Goal: Transaction & Acquisition: Purchase product/service

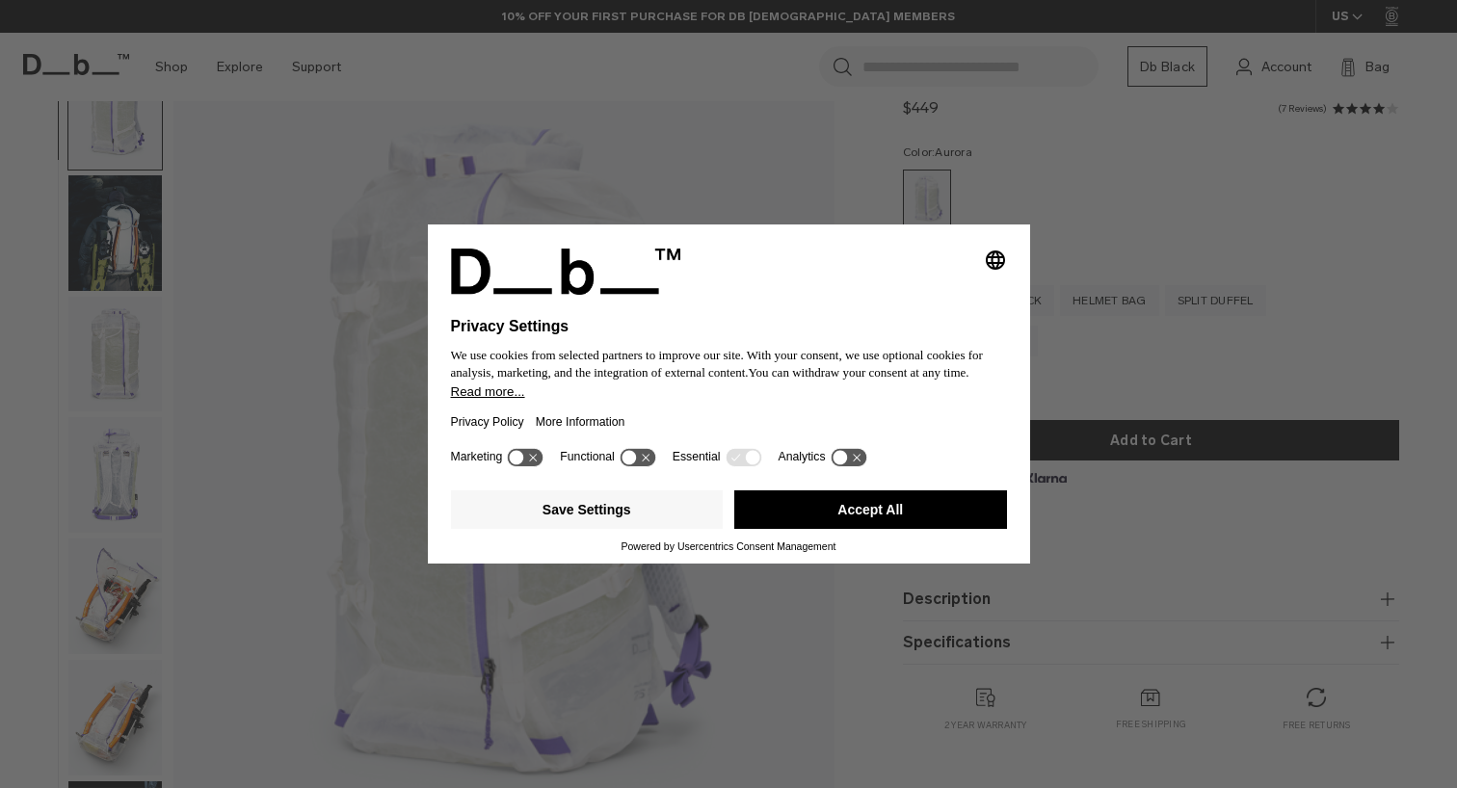
click at [881, 529] on button "Accept All" at bounding box center [870, 509] width 273 height 39
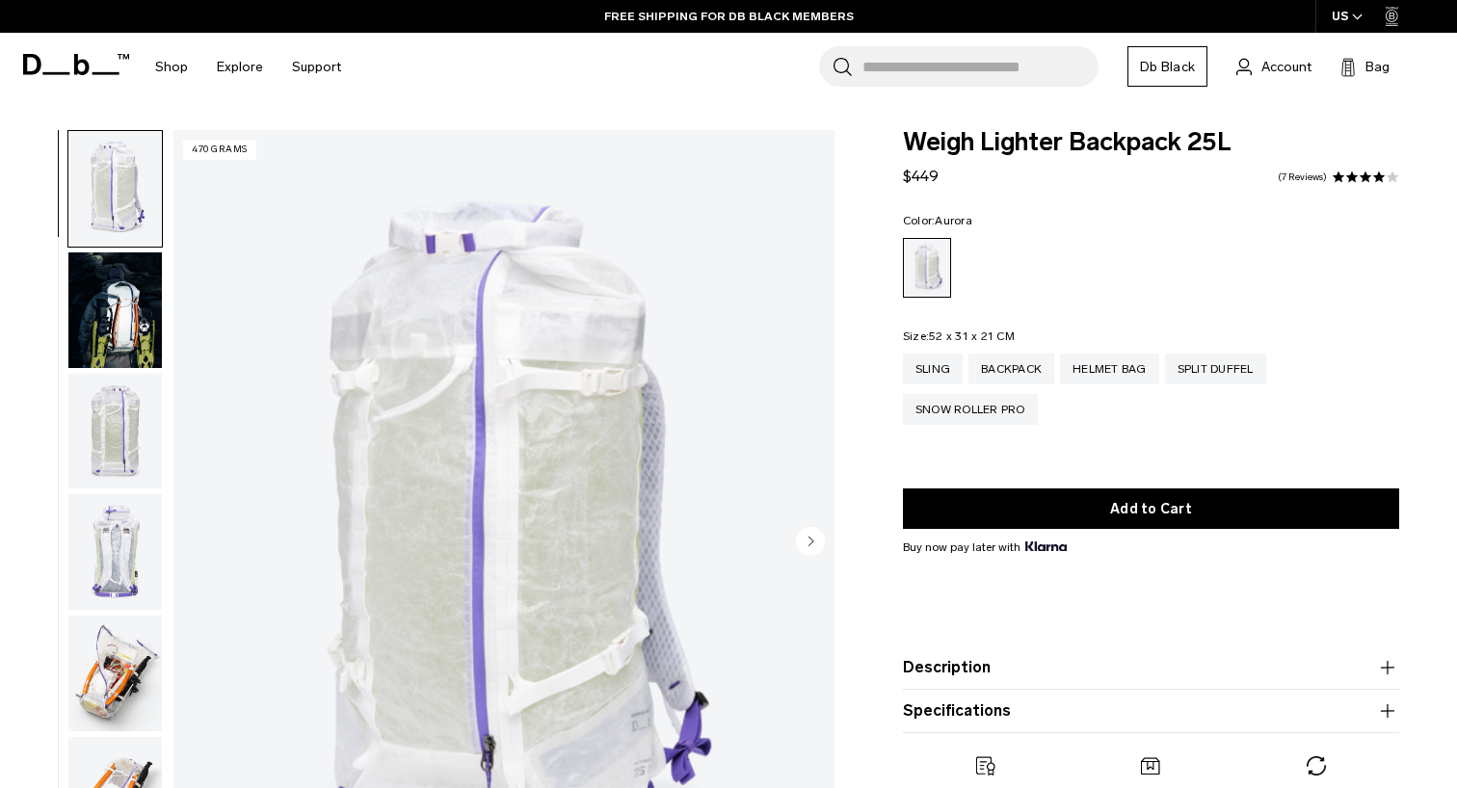
click at [138, 296] on img "button" at bounding box center [114, 310] width 93 height 116
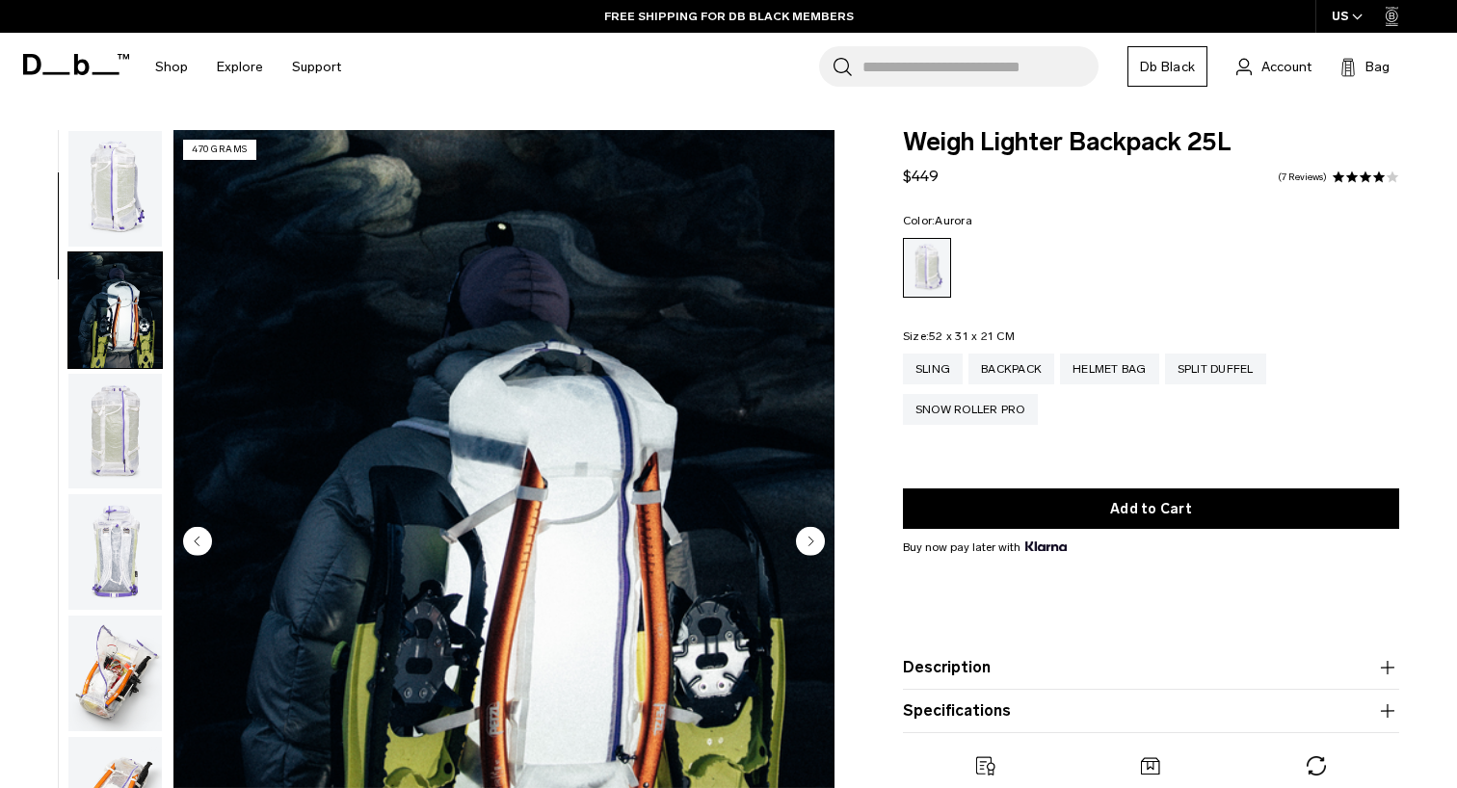
scroll to position [122, 0]
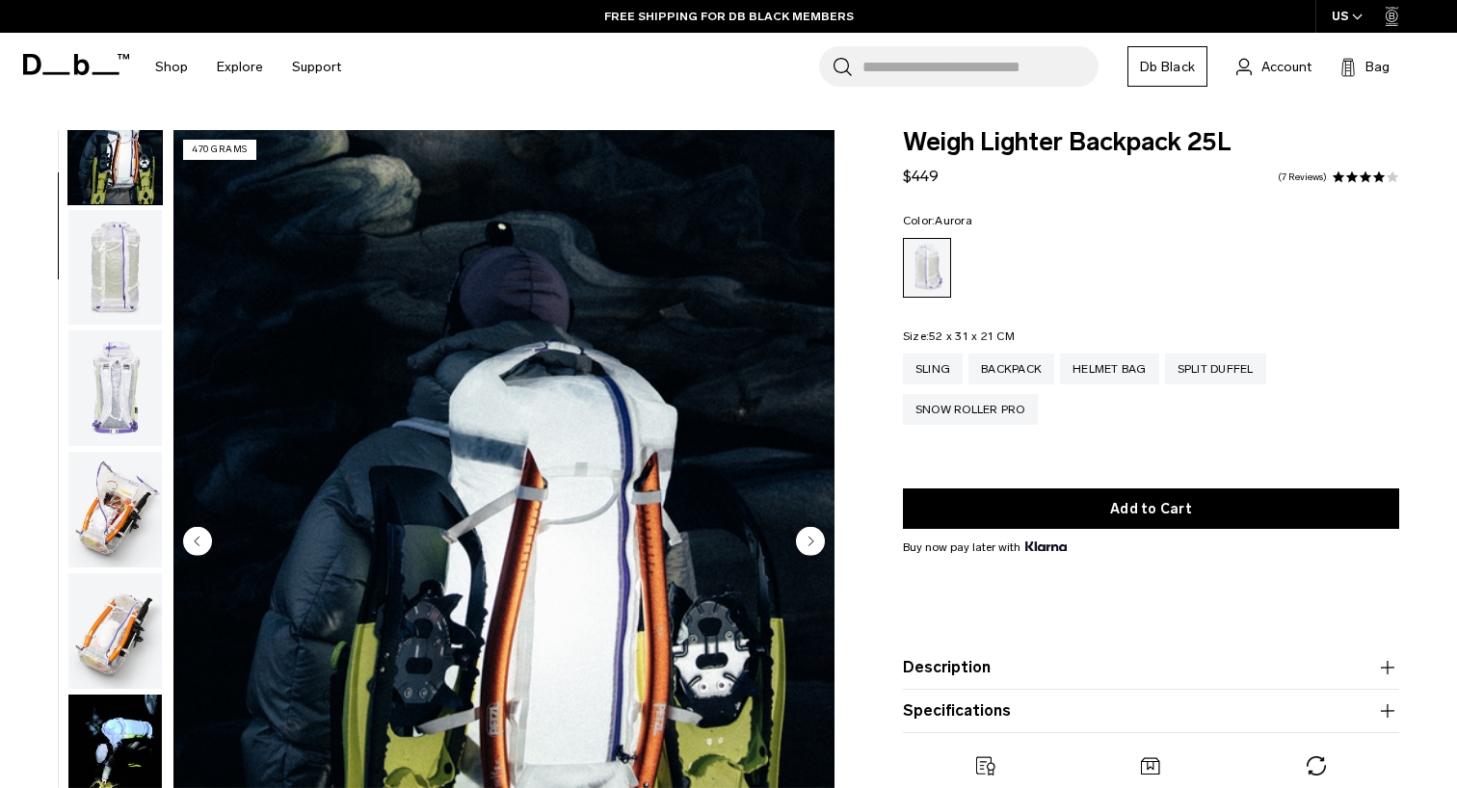
click at [137, 266] on img "button" at bounding box center [114, 268] width 93 height 116
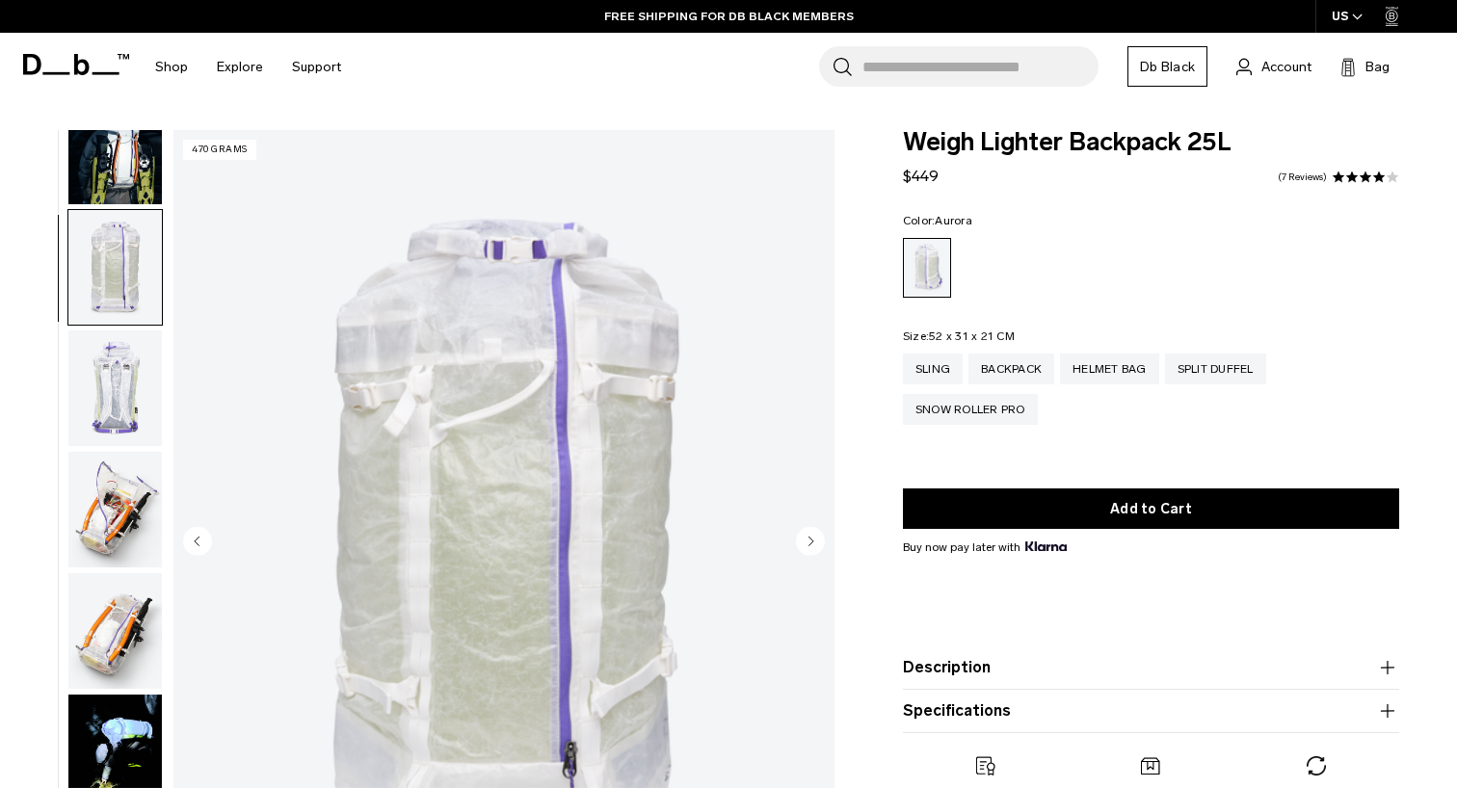
scroll to position [244, 0]
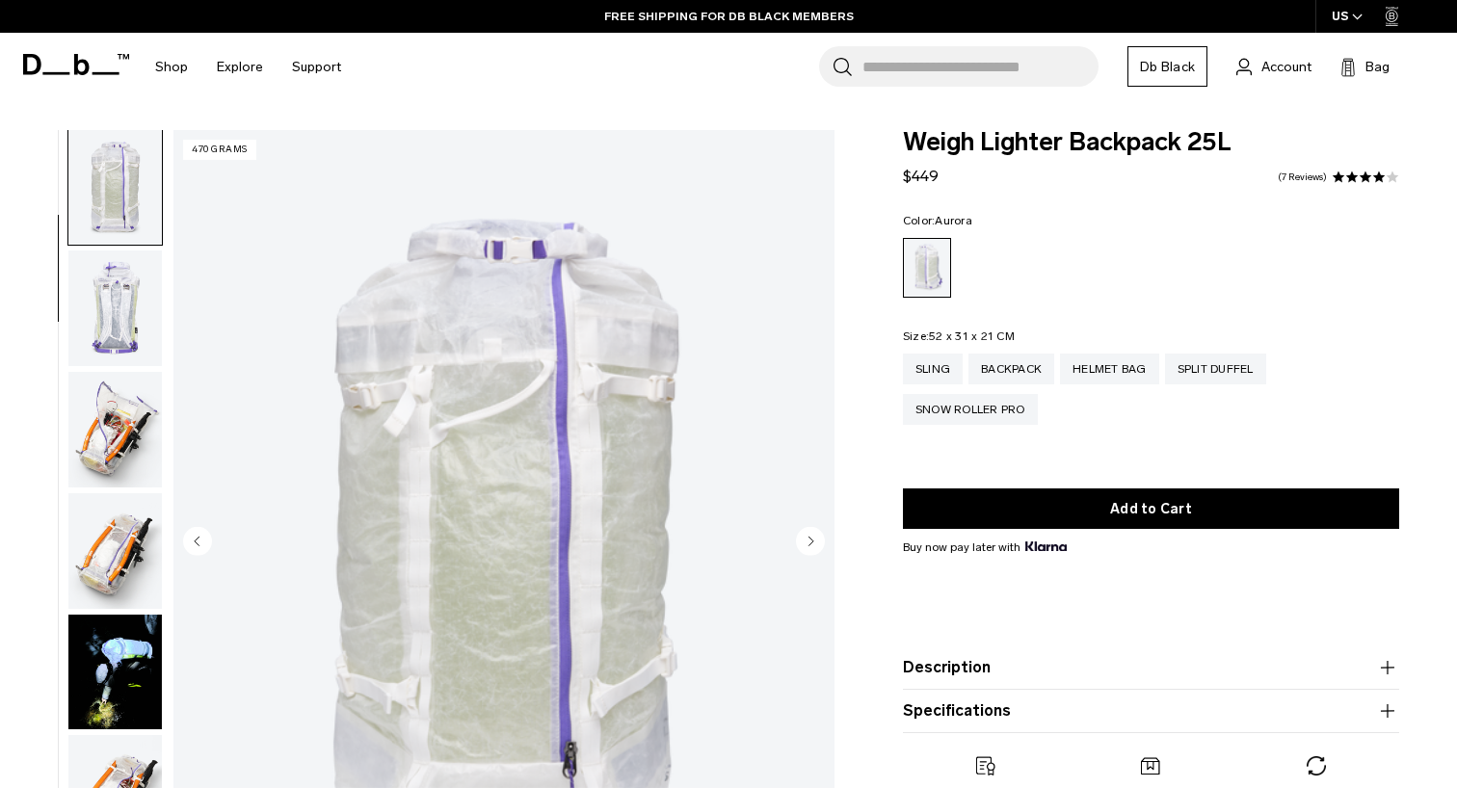
click at [133, 293] on img "button" at bounding box center [114, 308] width 93 height 116
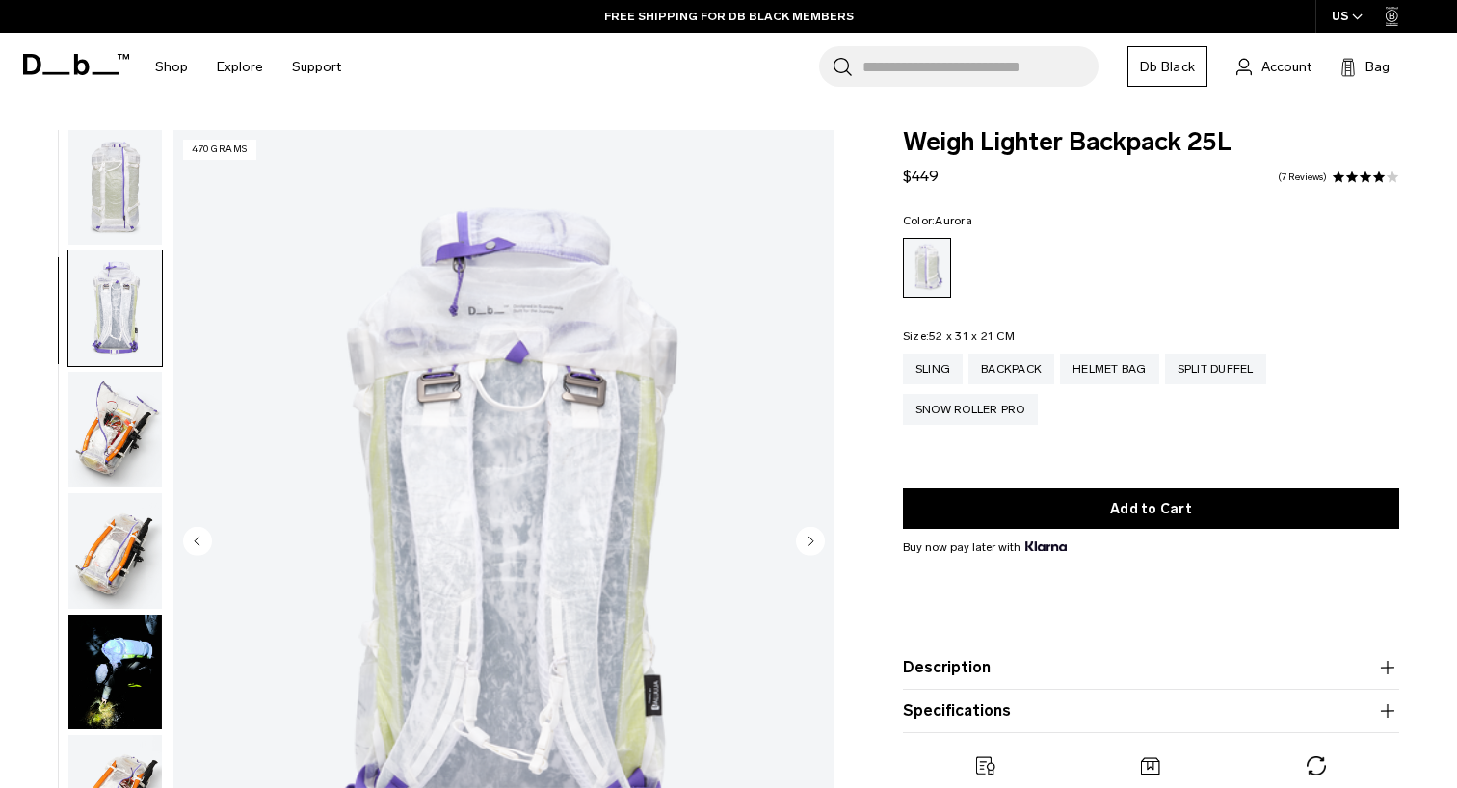
scroll to position [366, 0]
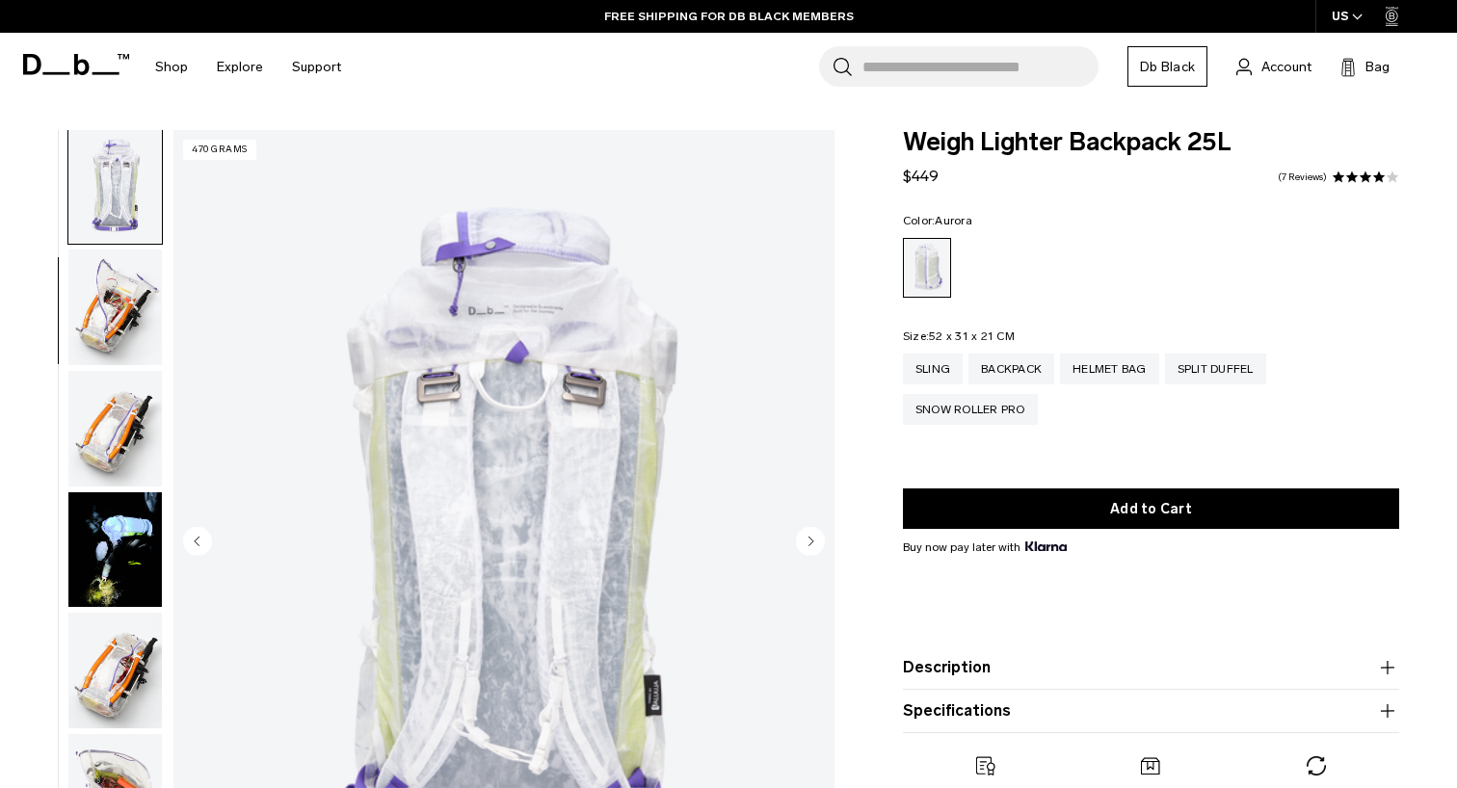
click at [128, 323] on img "button" at bounding box center [114, 308] width 93 height 116
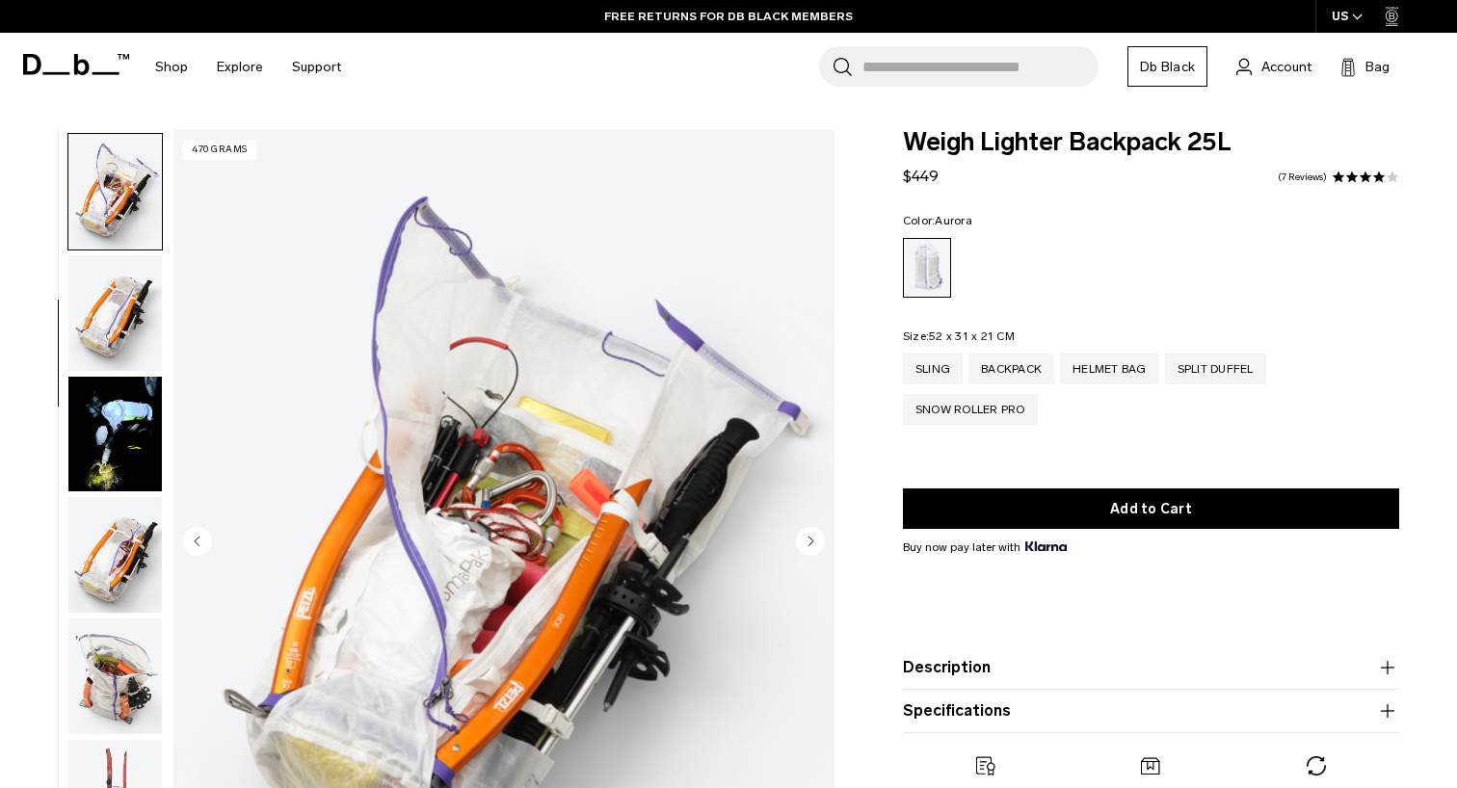
scroll to position [488, 0]
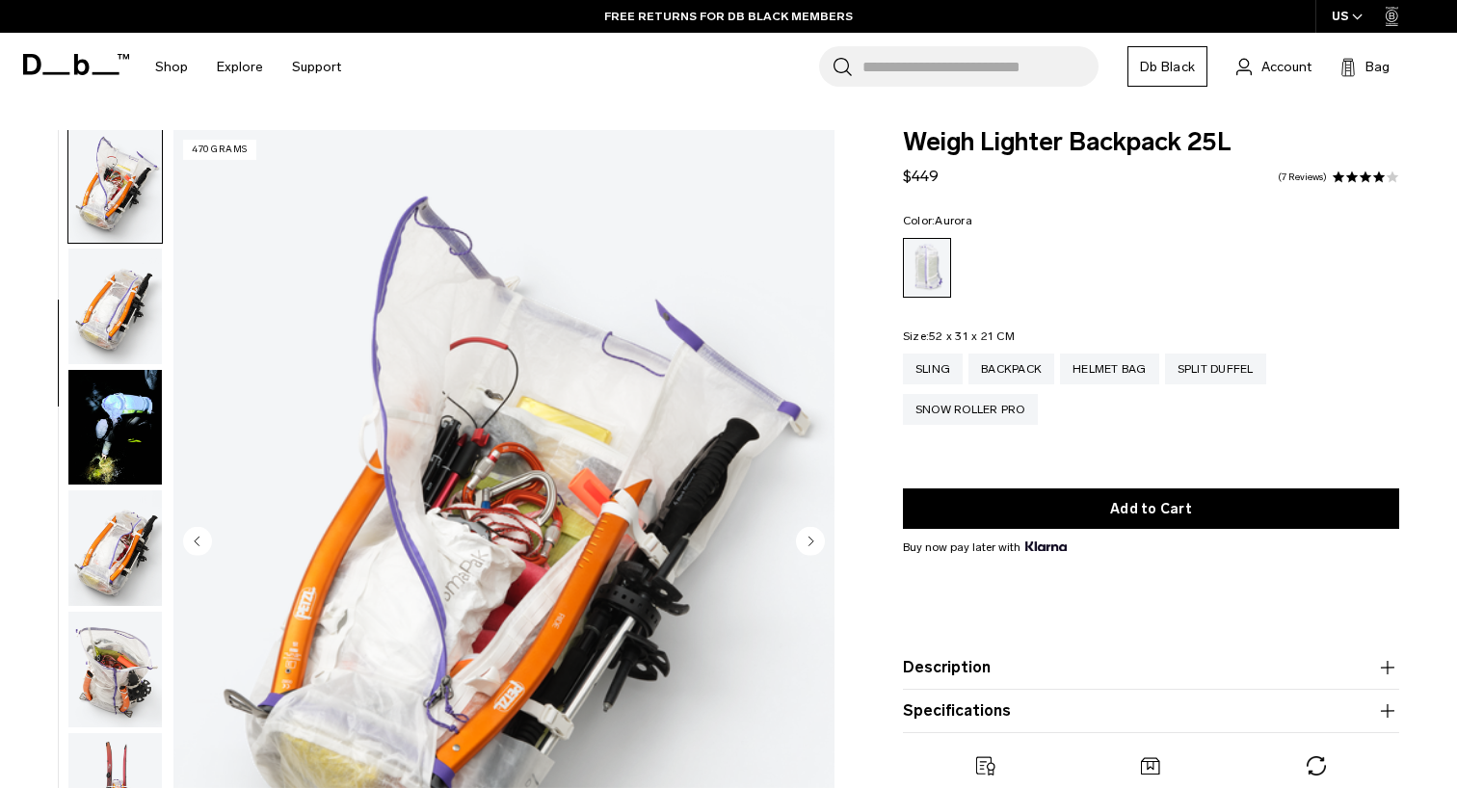
click at [128, 323] on img "button" at bounding box center [114, 307] width 93 height 116
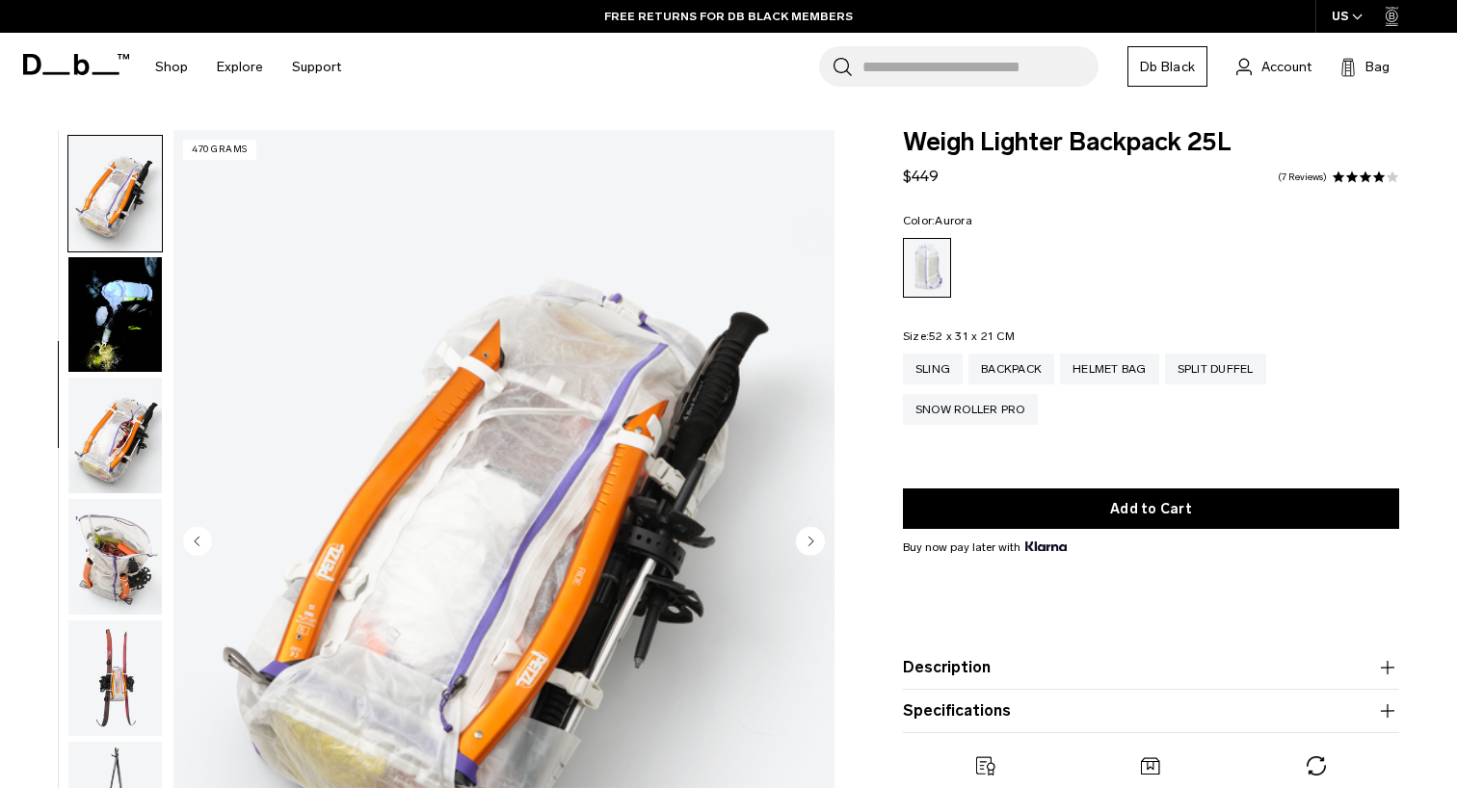
scroll to position [611, 0]
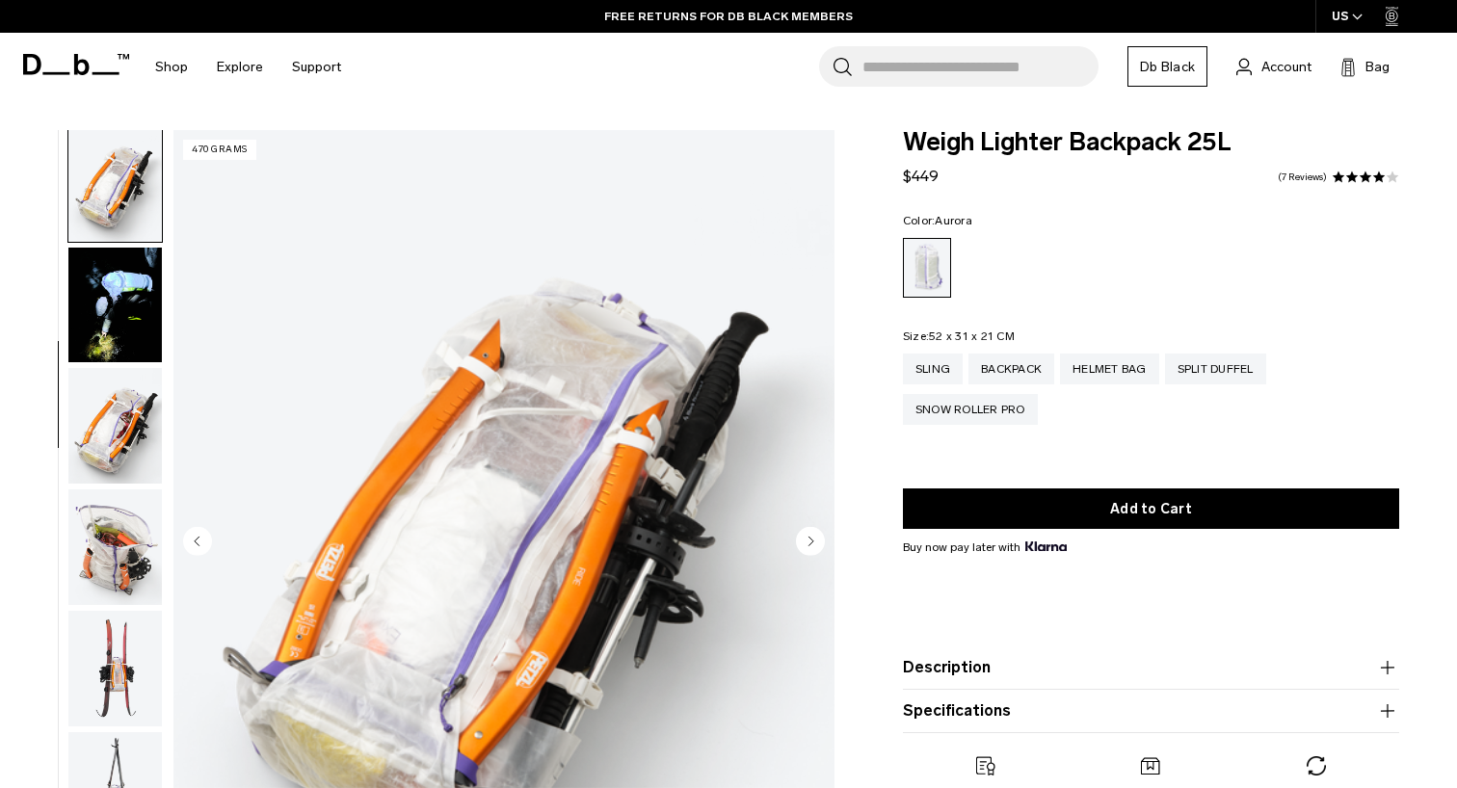
click at [128, 319] on img "button" at bounding box center [114, 306] width 93 height 116
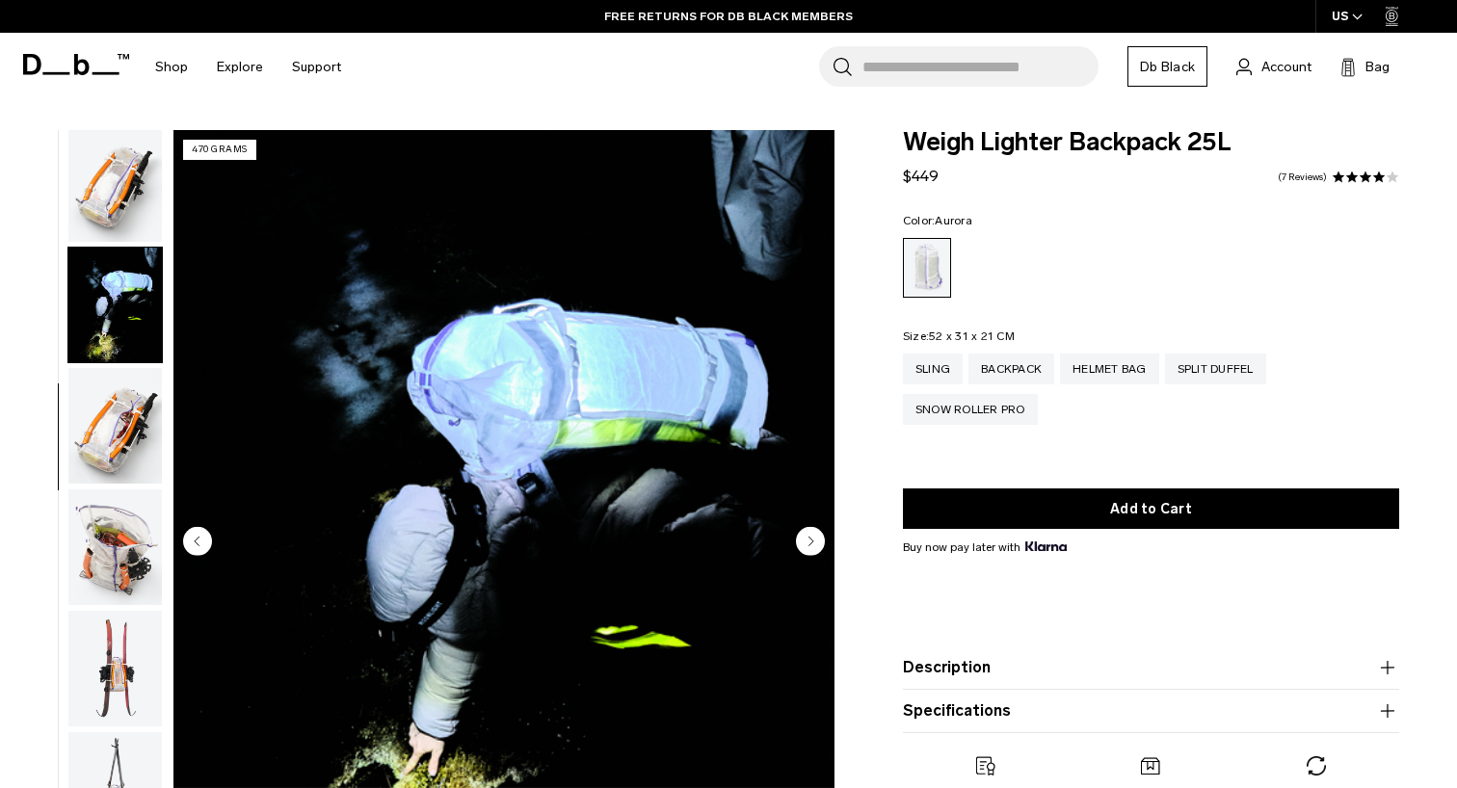
scroll to position [732, 0]
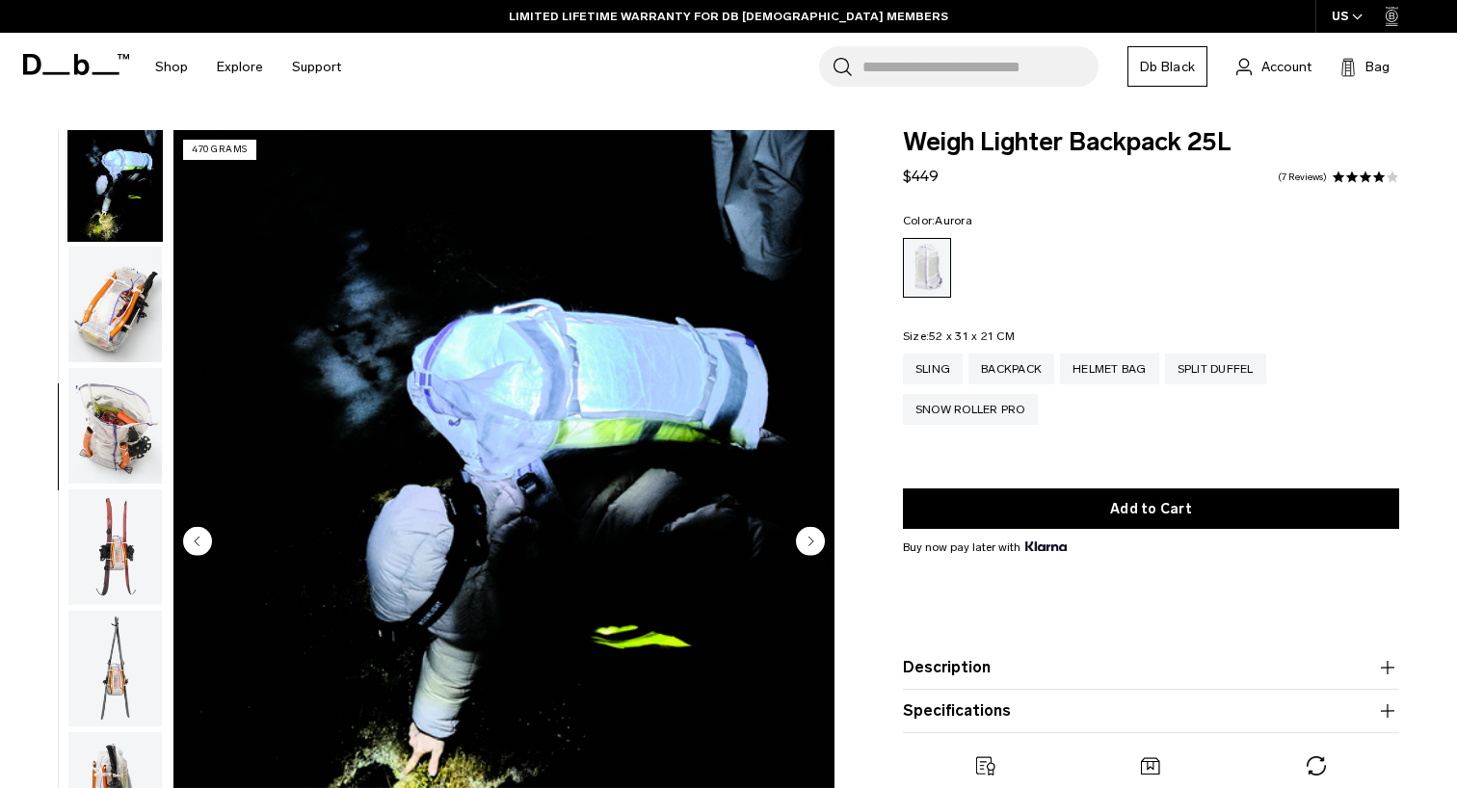
click at [119, 411] on img "button" at bounding box center [114, 426] width 93 height 116
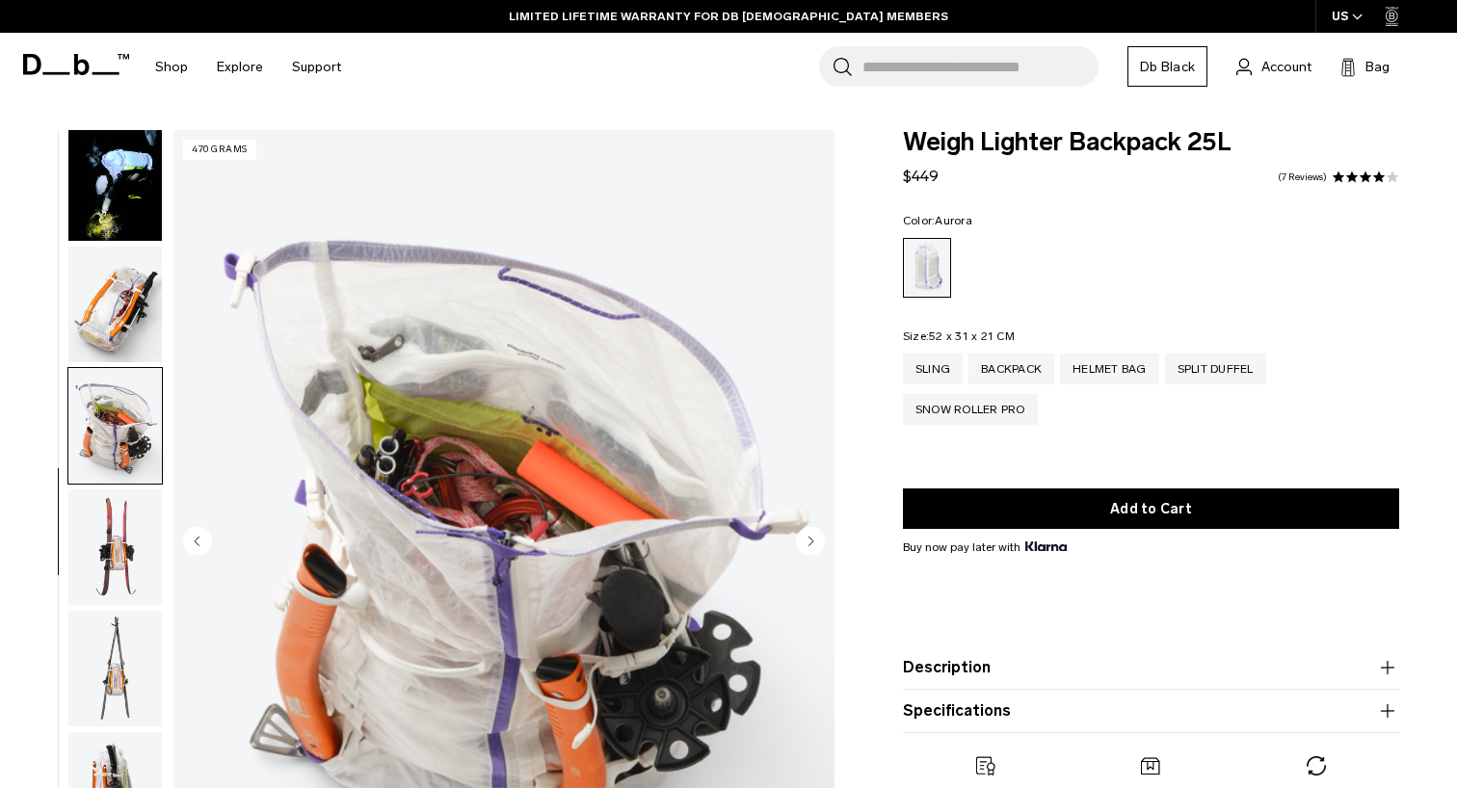
scroll to position [977, 0]
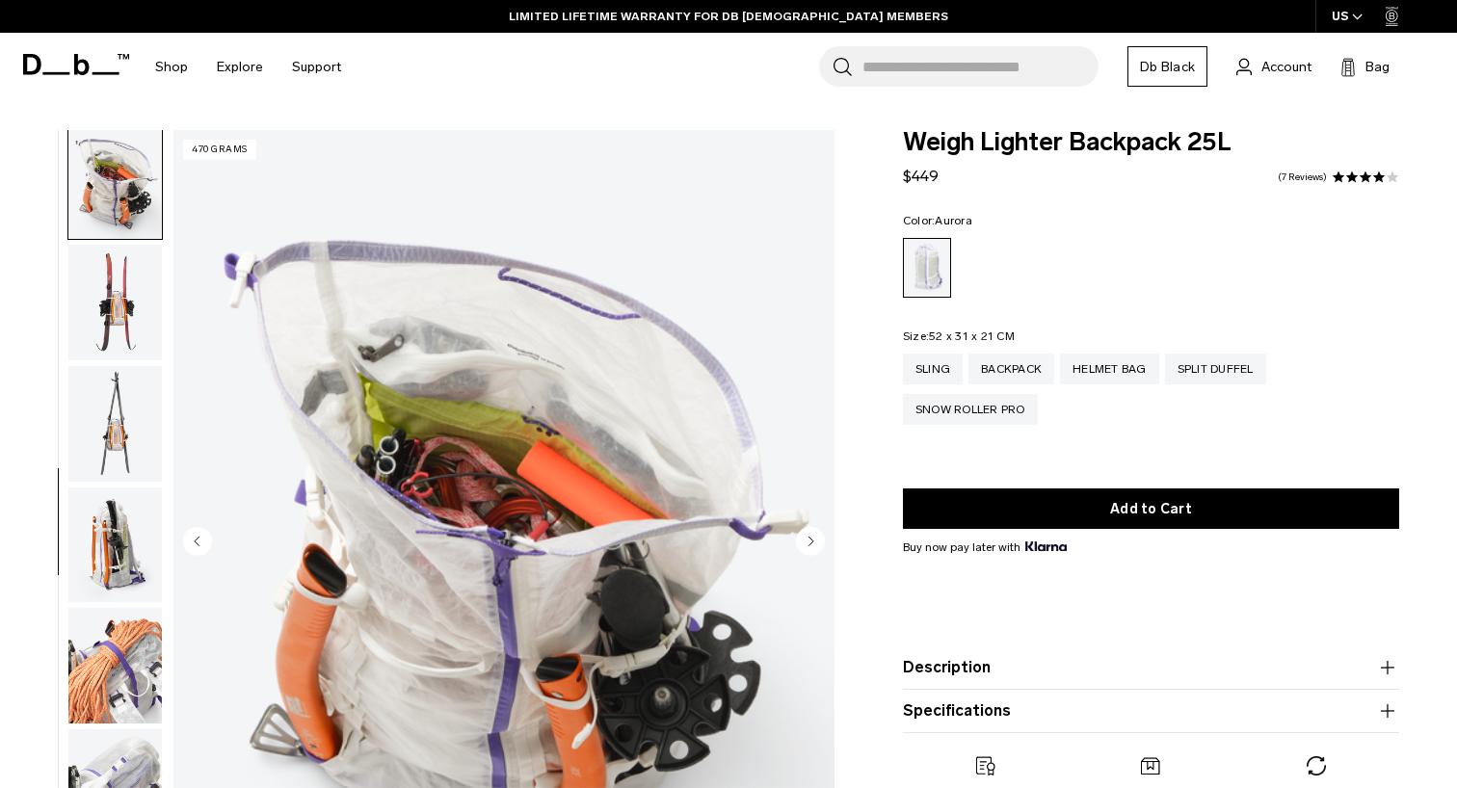
click at [129, 352] on img "button" at bounding box center [114, 303] width 93 height 116
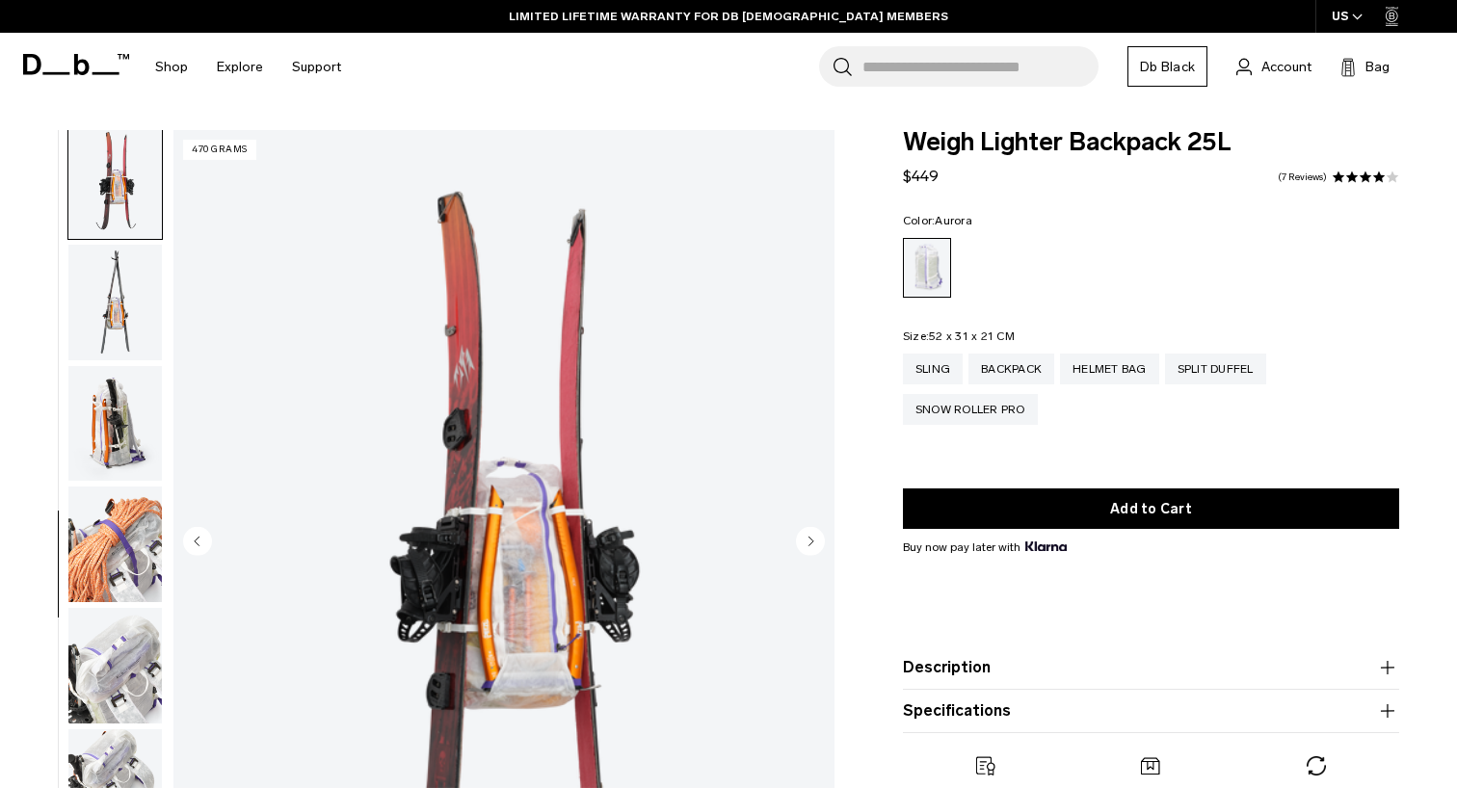
click at [129, 352] on img "button" at bounding box center [114, 303] width 93 height 116
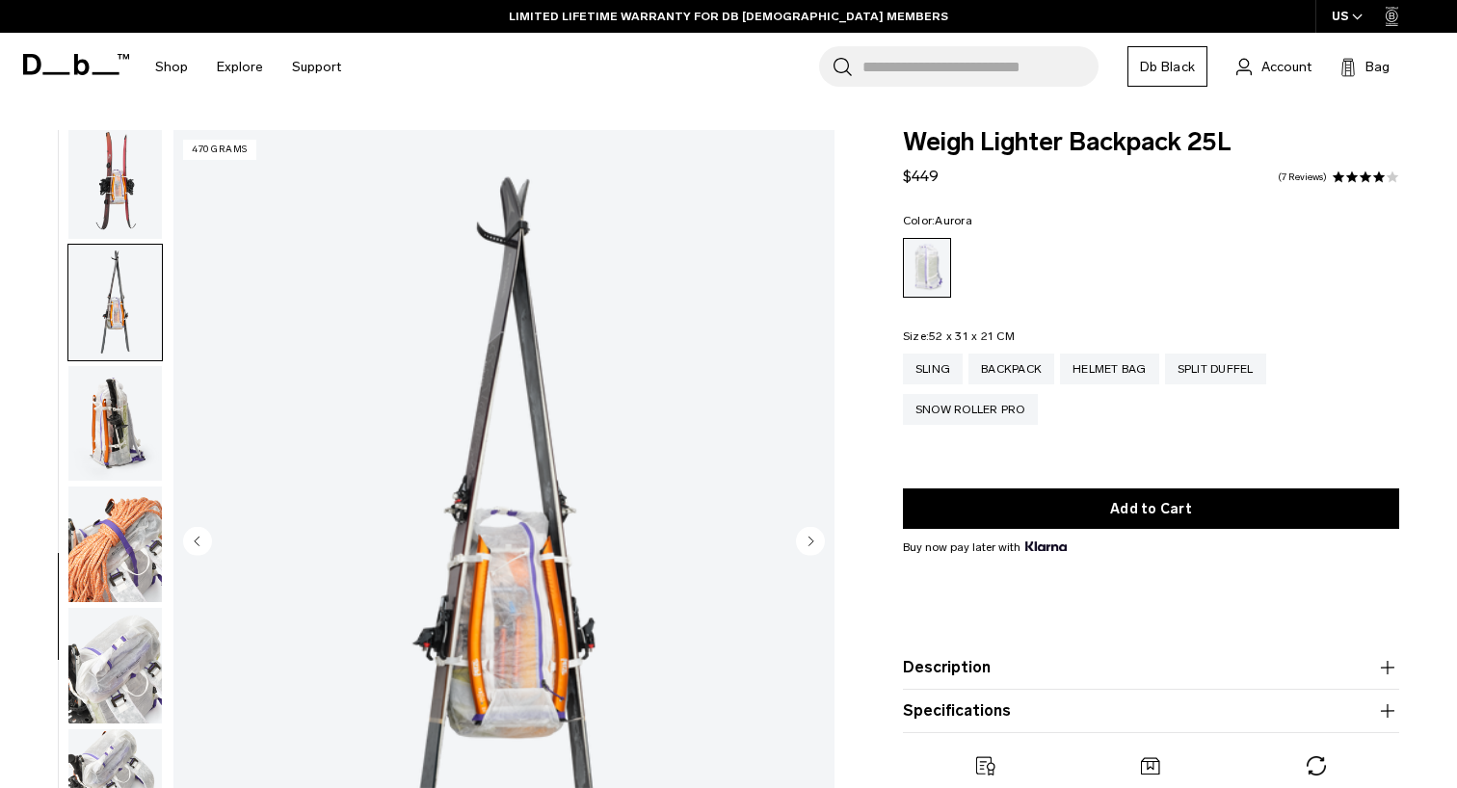
scroll to position [1221, 0]
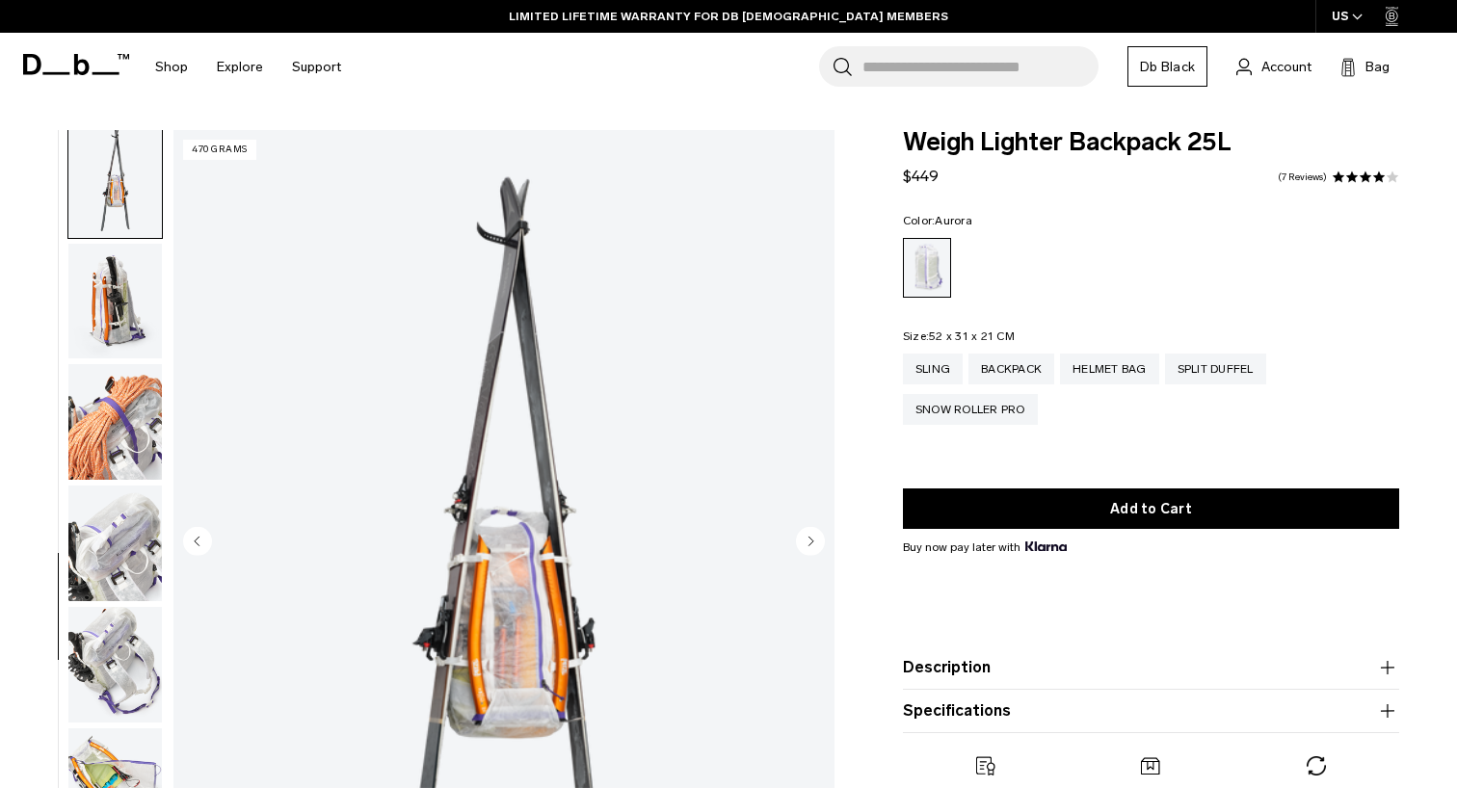
click at [126, 408] on img "button" at bounding box center [114, 422] width 93 height 116
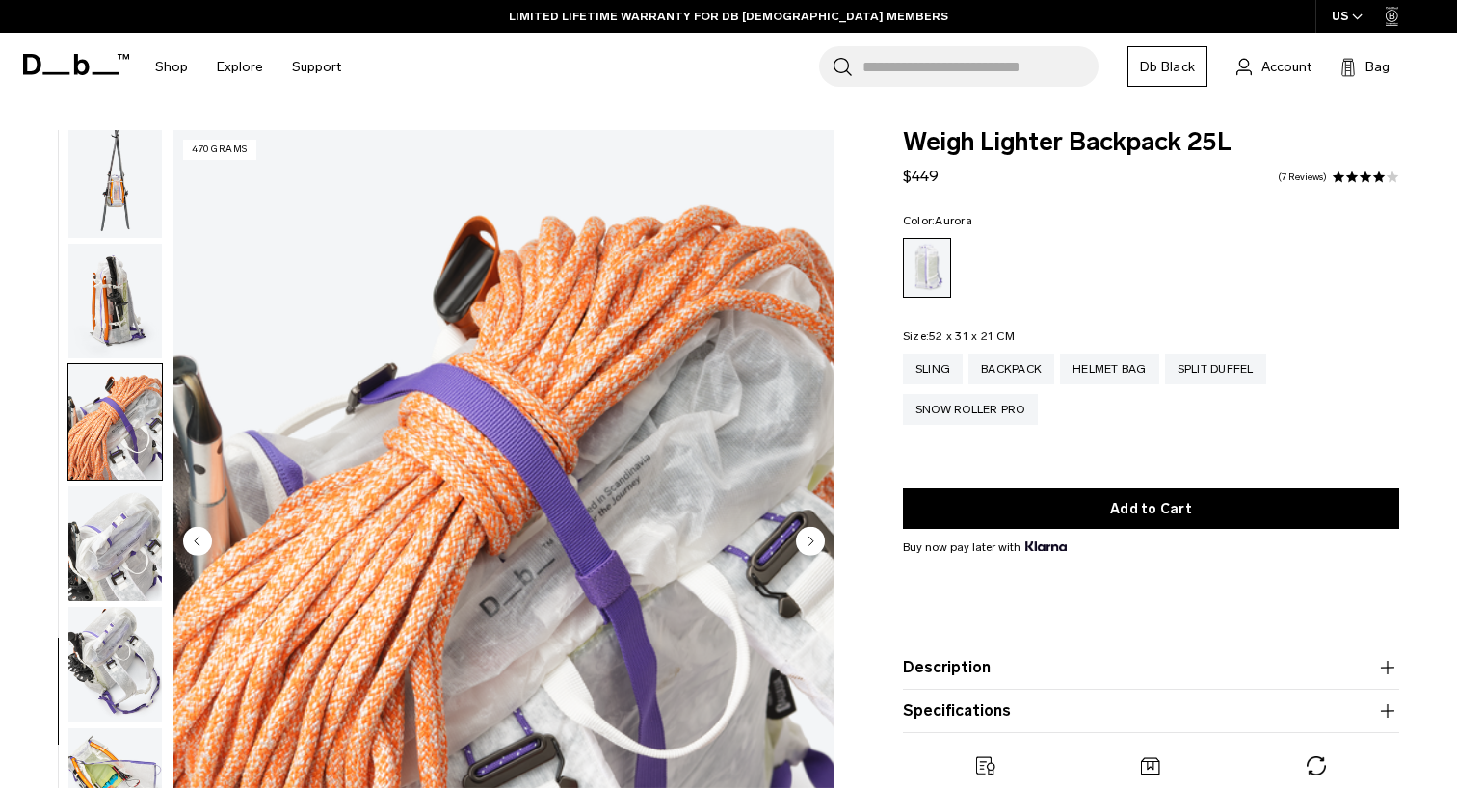
scroll to position [1368, 0]
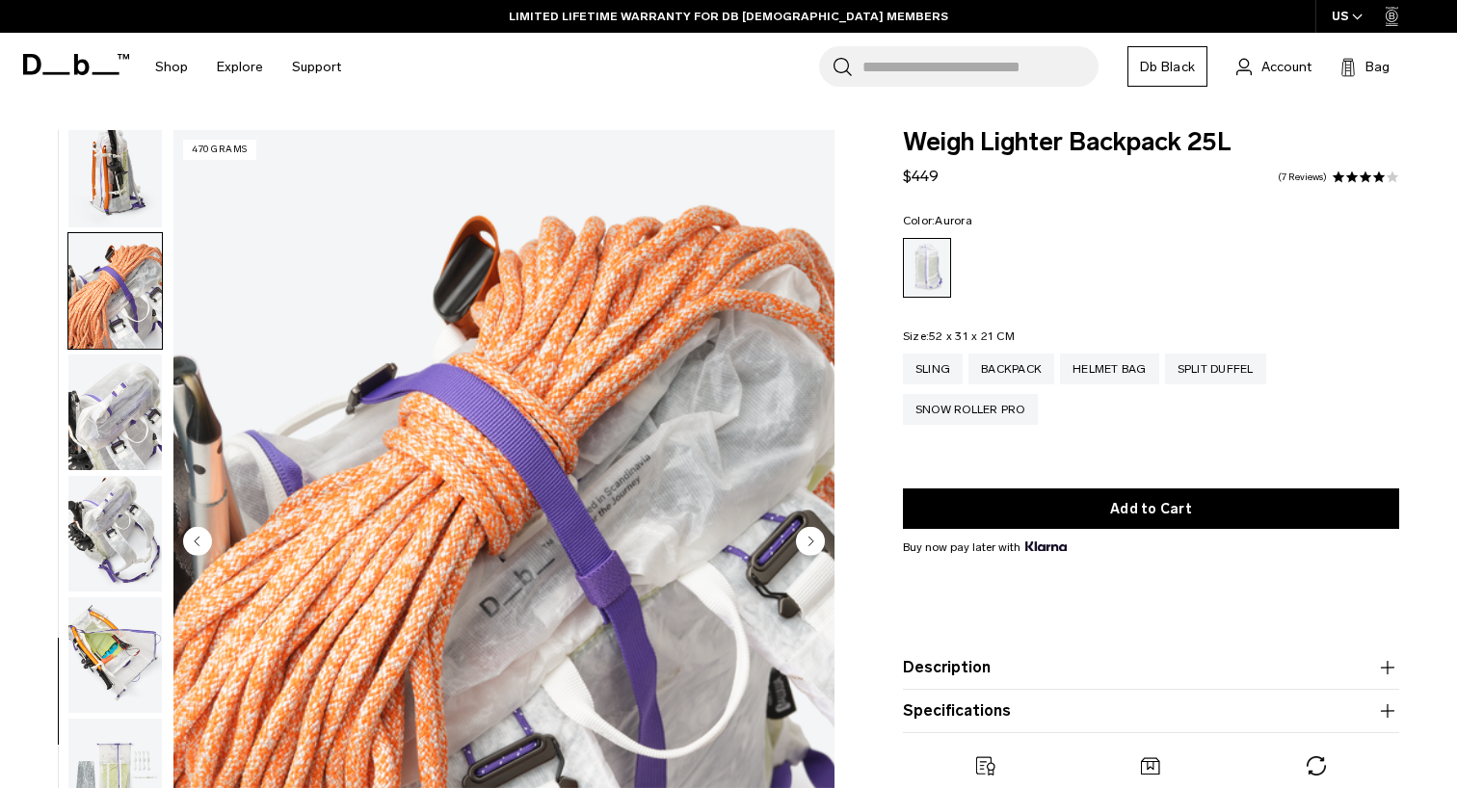
click at [126, 408] on img "button" at bounding box center [114, 413] width 93 height 116
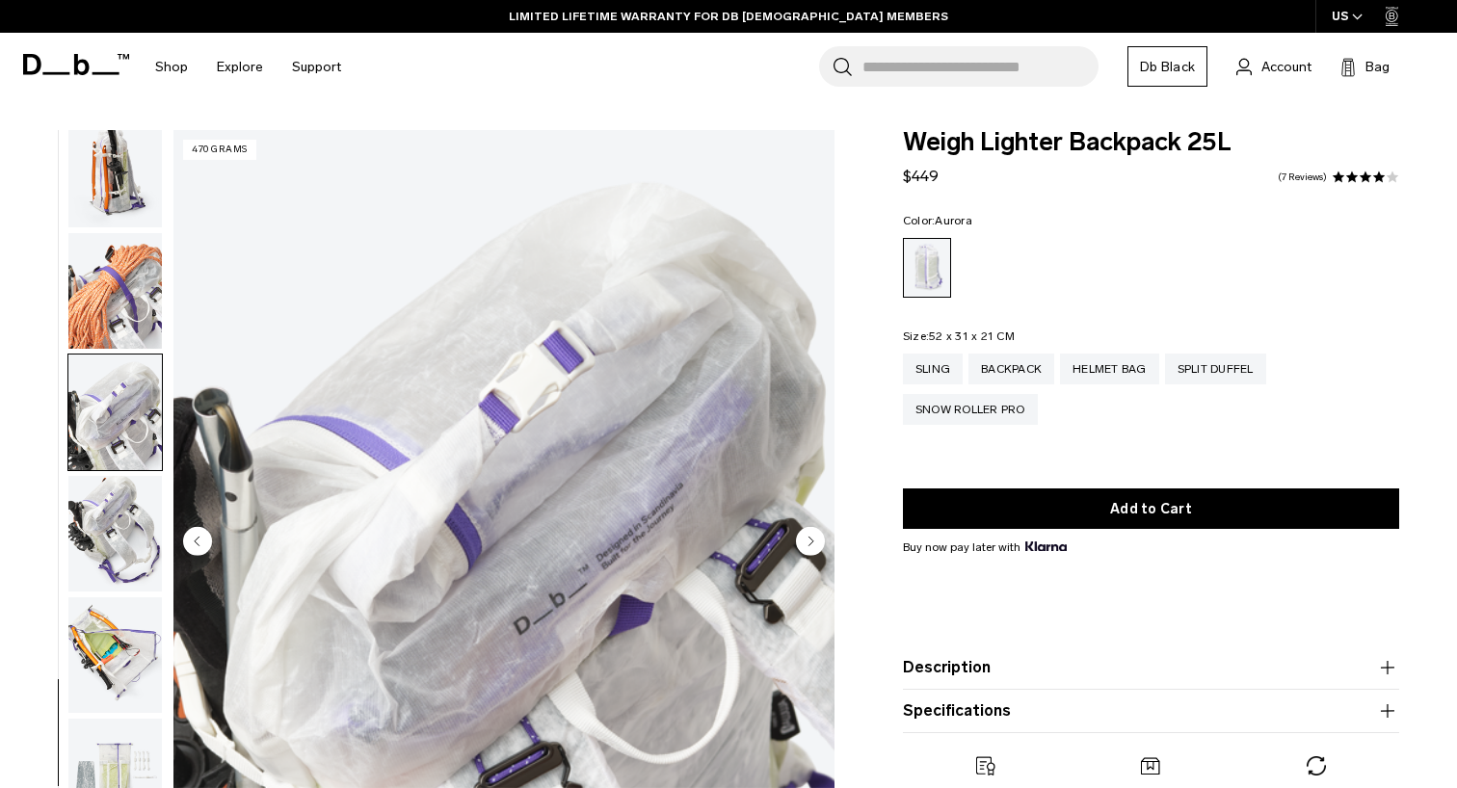
click at [118, 488] on img "button" at bounding box center [114, 534] width 93 height 116
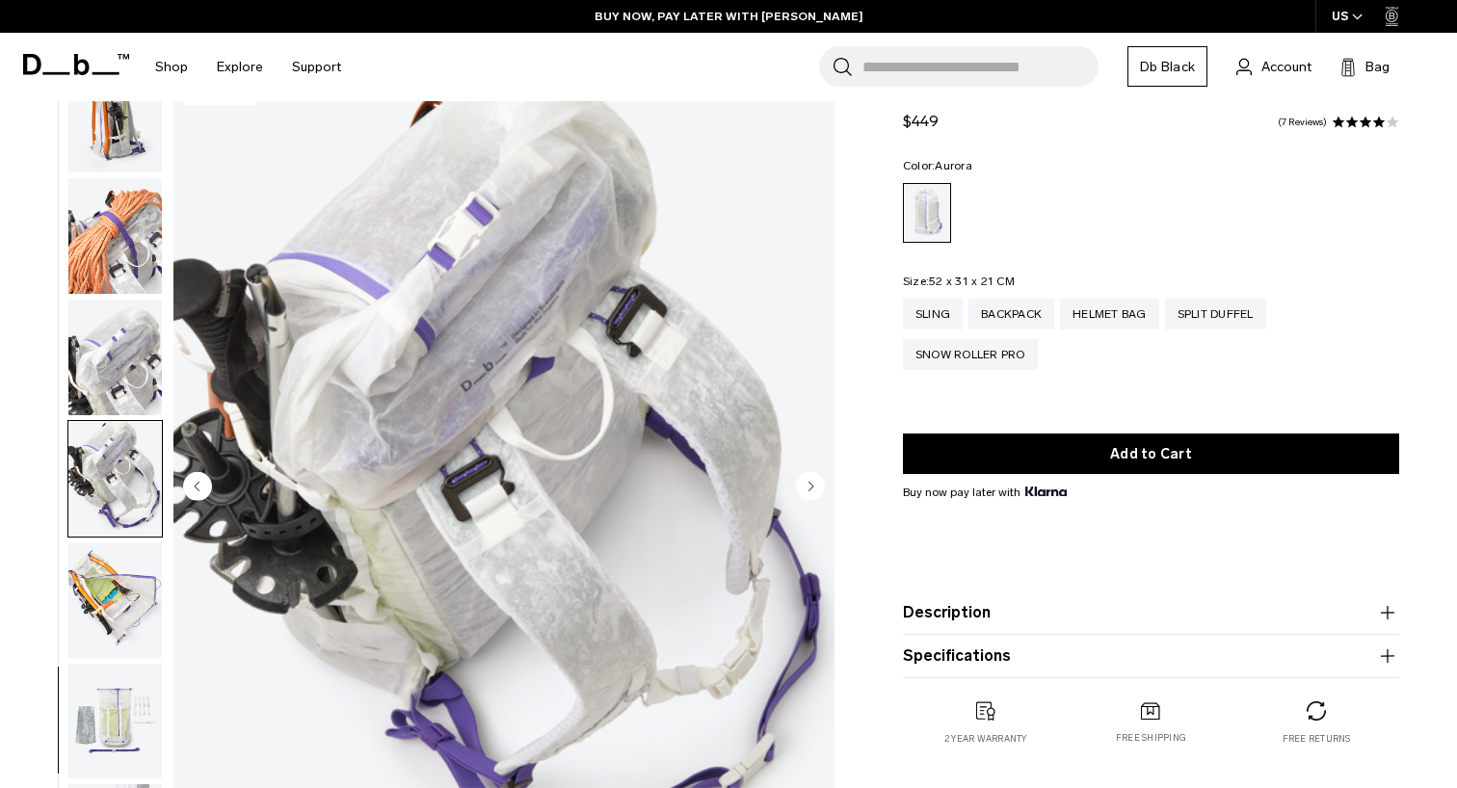
scroll to position [65, 0]
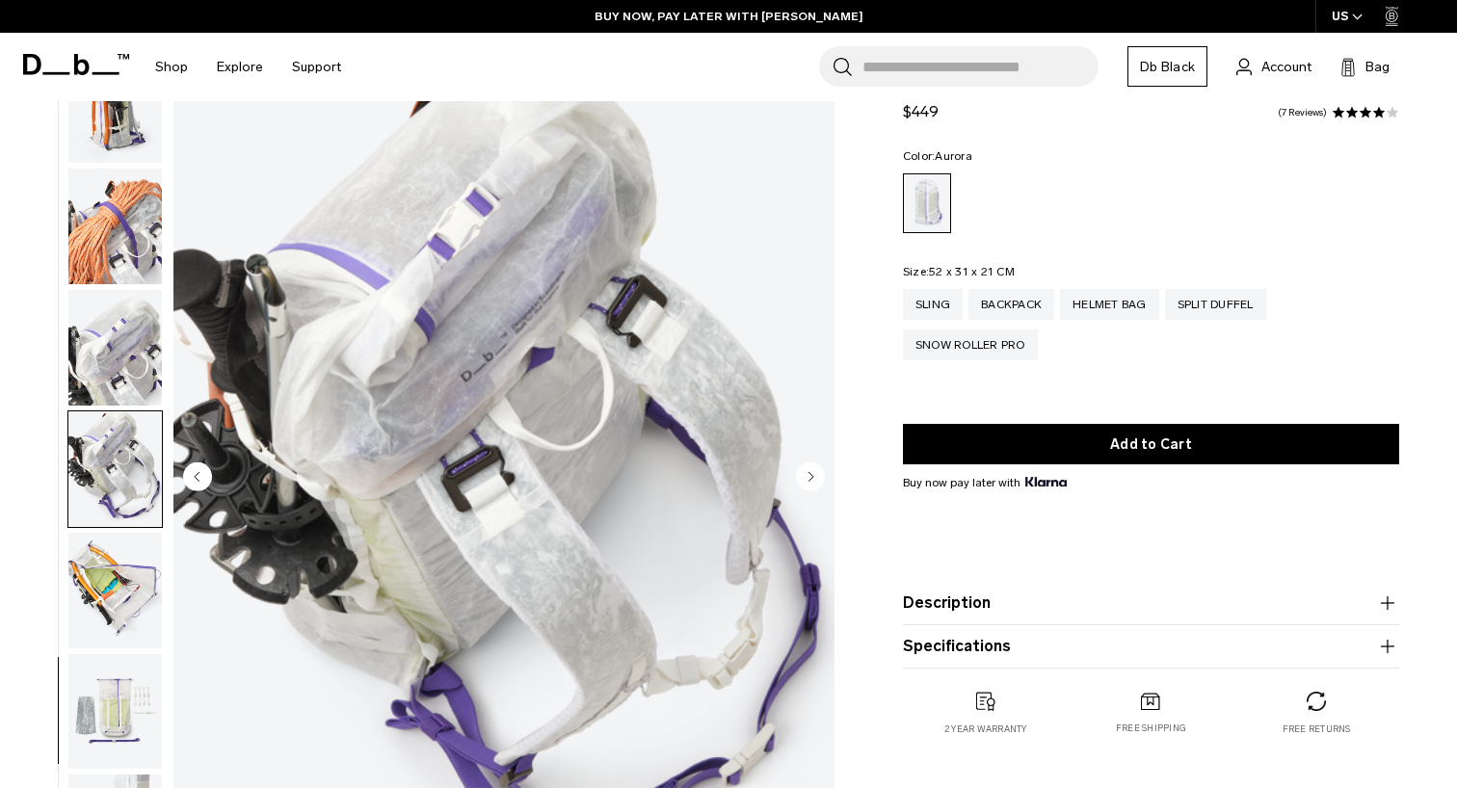
click at [131, 568] on img "button" at bounding box center [114, 591] width 93 height 116
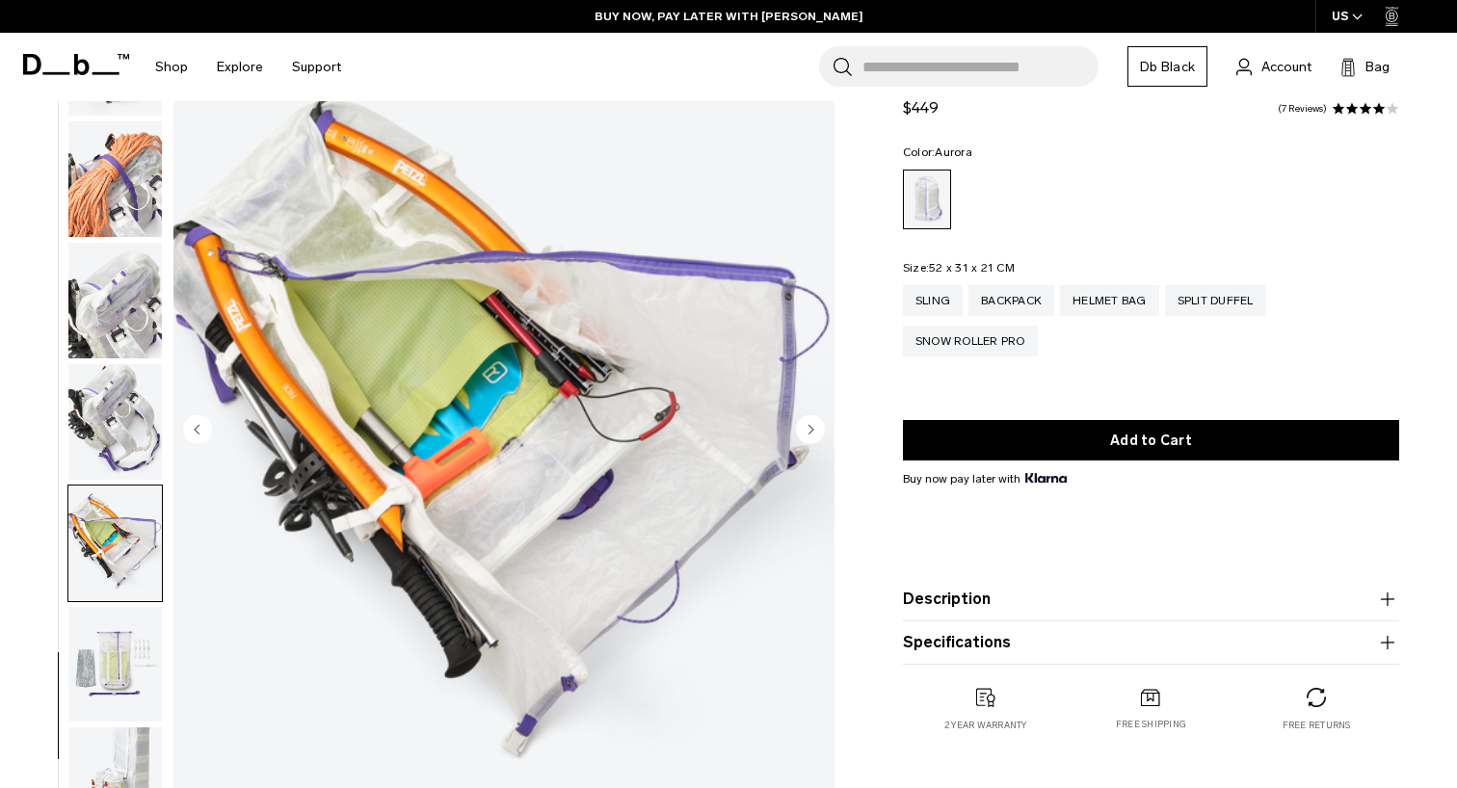
scroll to position [114, 0]
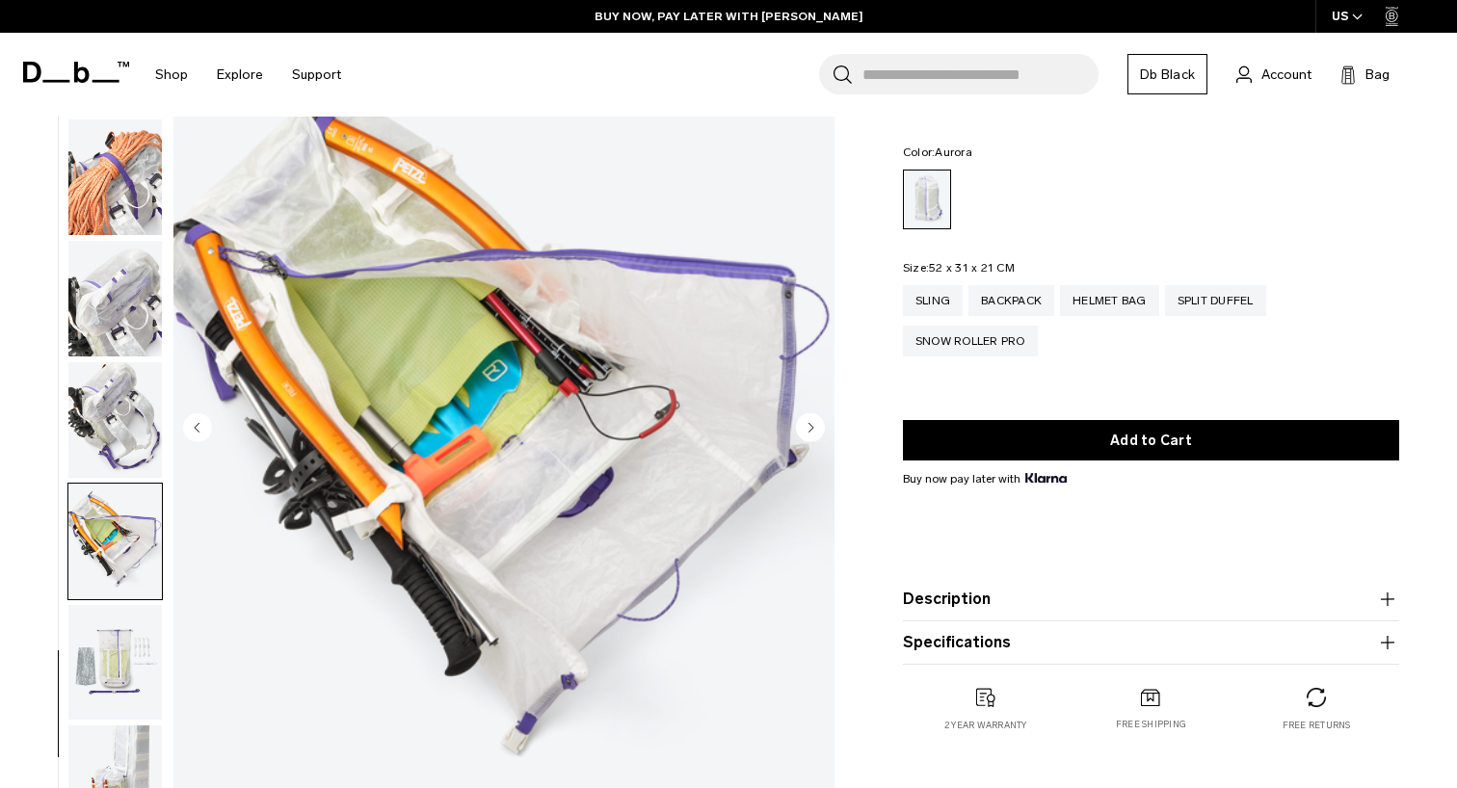
click at [134, 669] on img "button" at bounding box center [114, 663] width 93 height 116
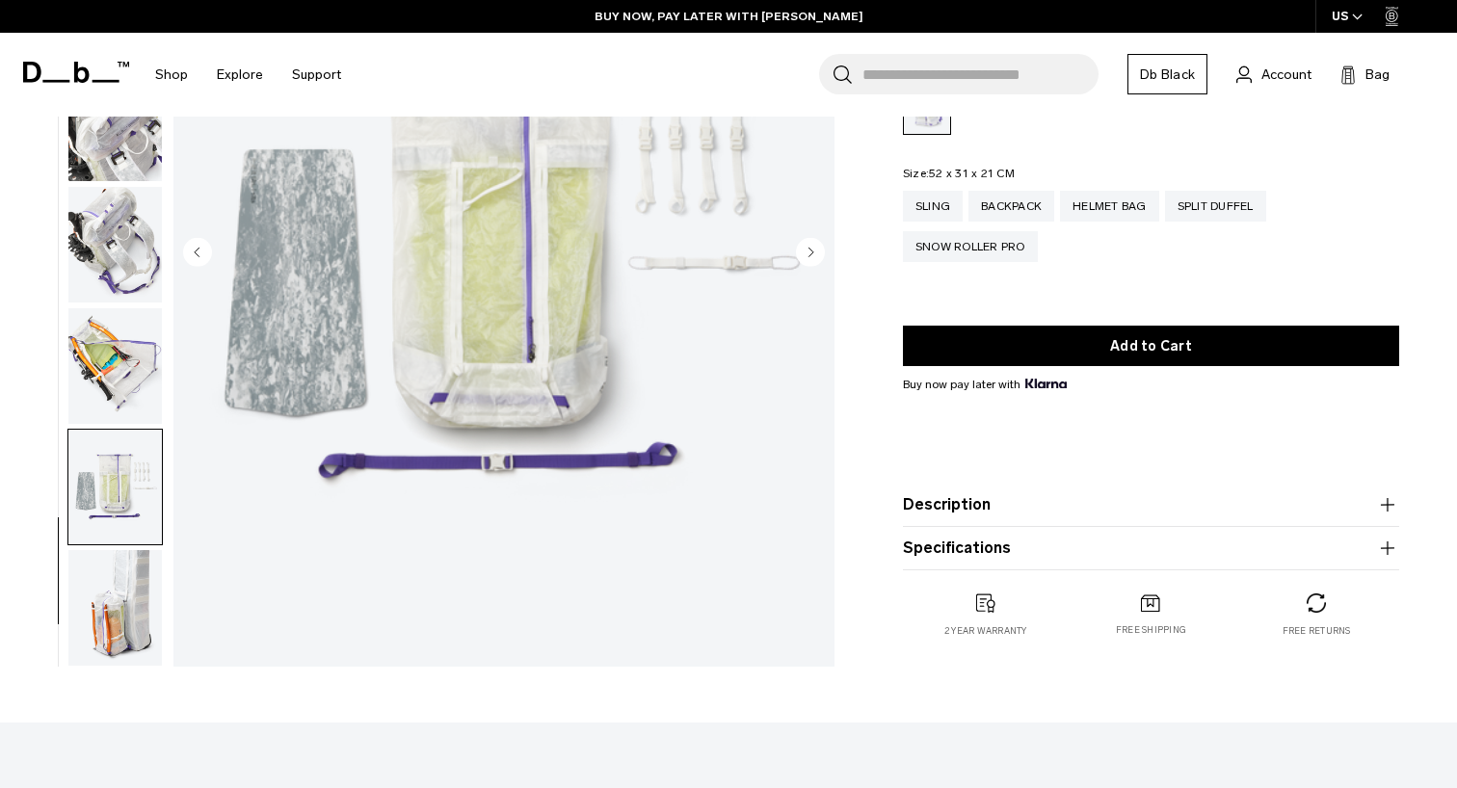
scroll to position [299, 0]
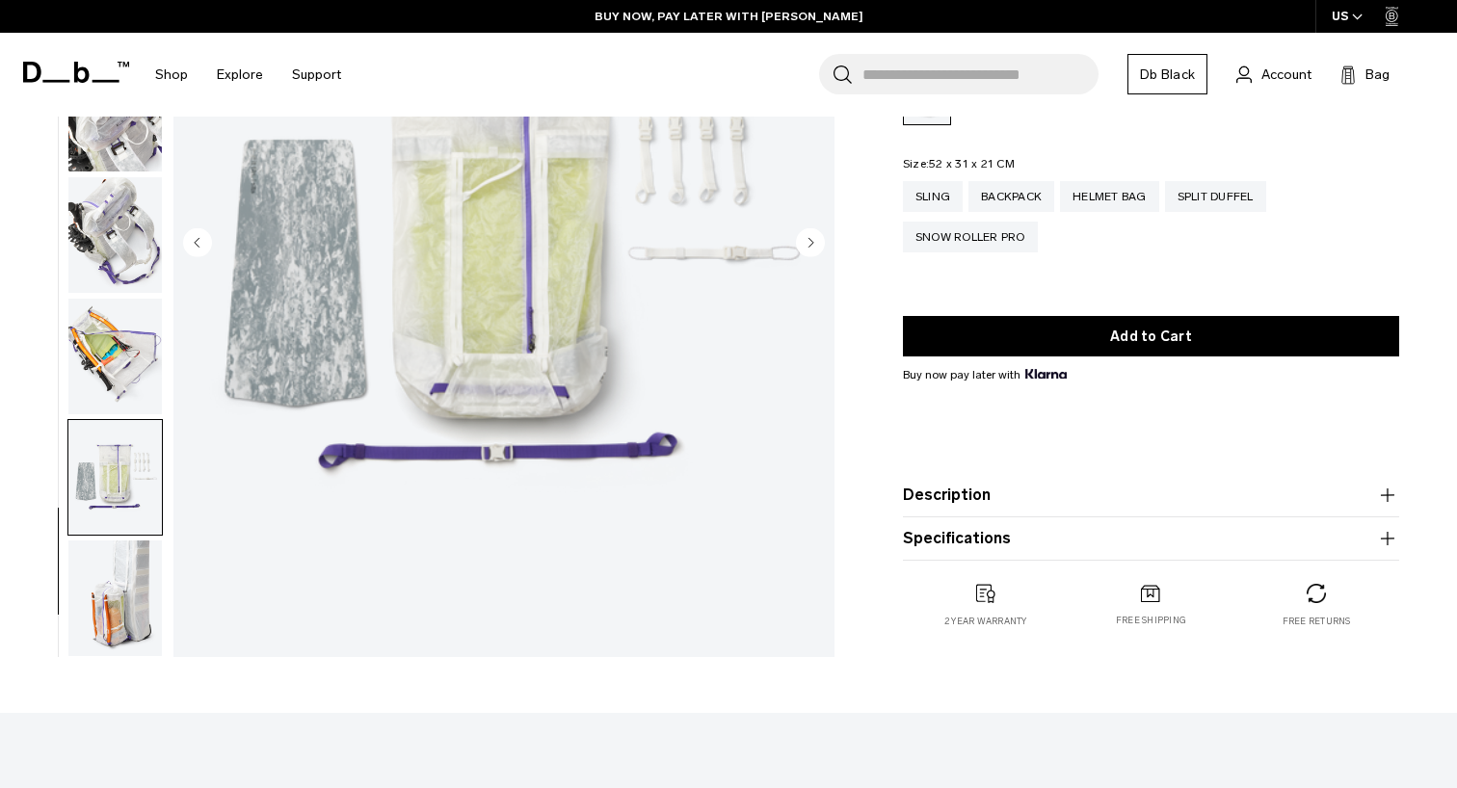
click at [134, 620] on img "button" at bounding box center [114, 598] width 93 height 116
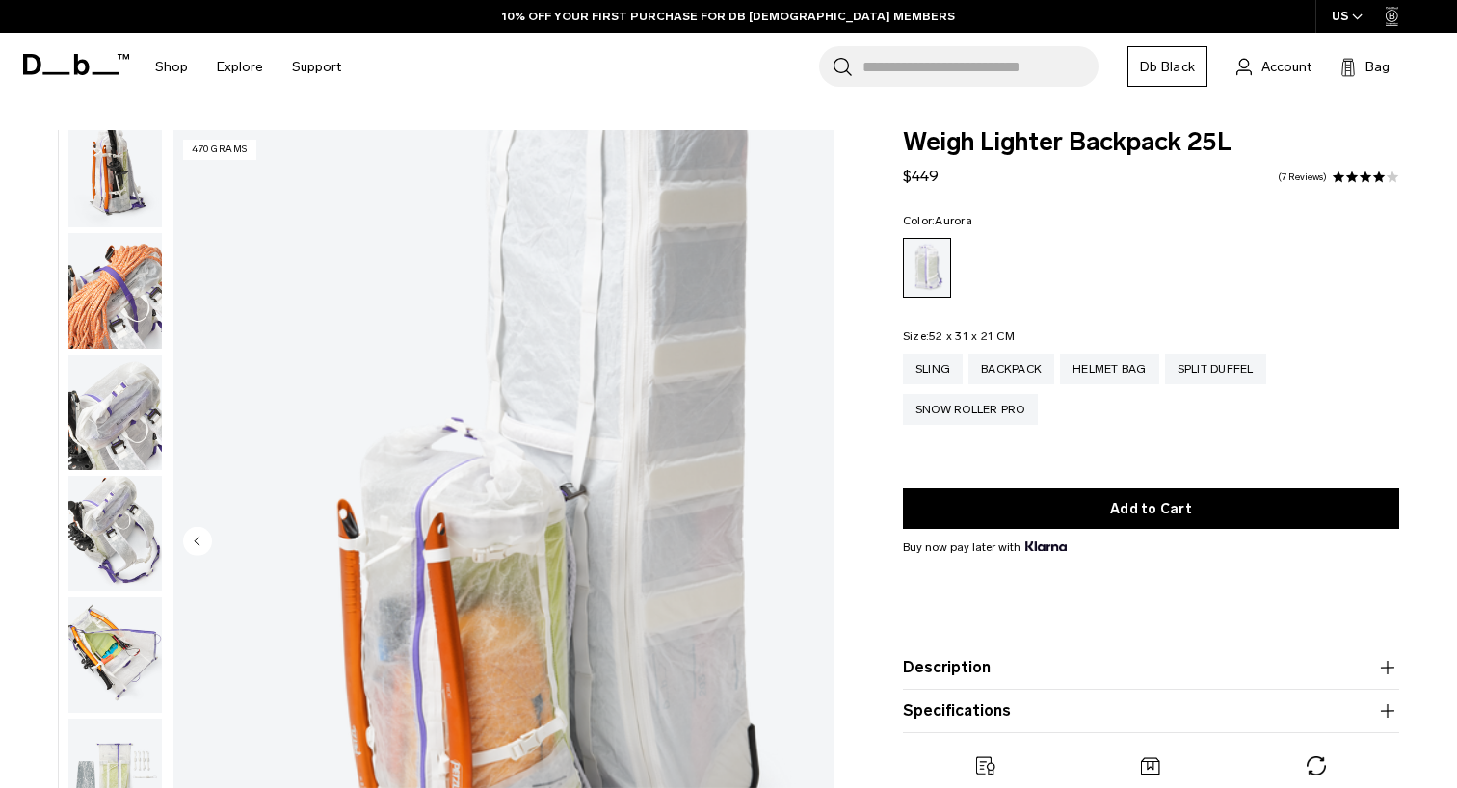
scroll to position [0, 0]
click at [133, 201] on img "button" at bounding box center [114, 171] width 93 height 116
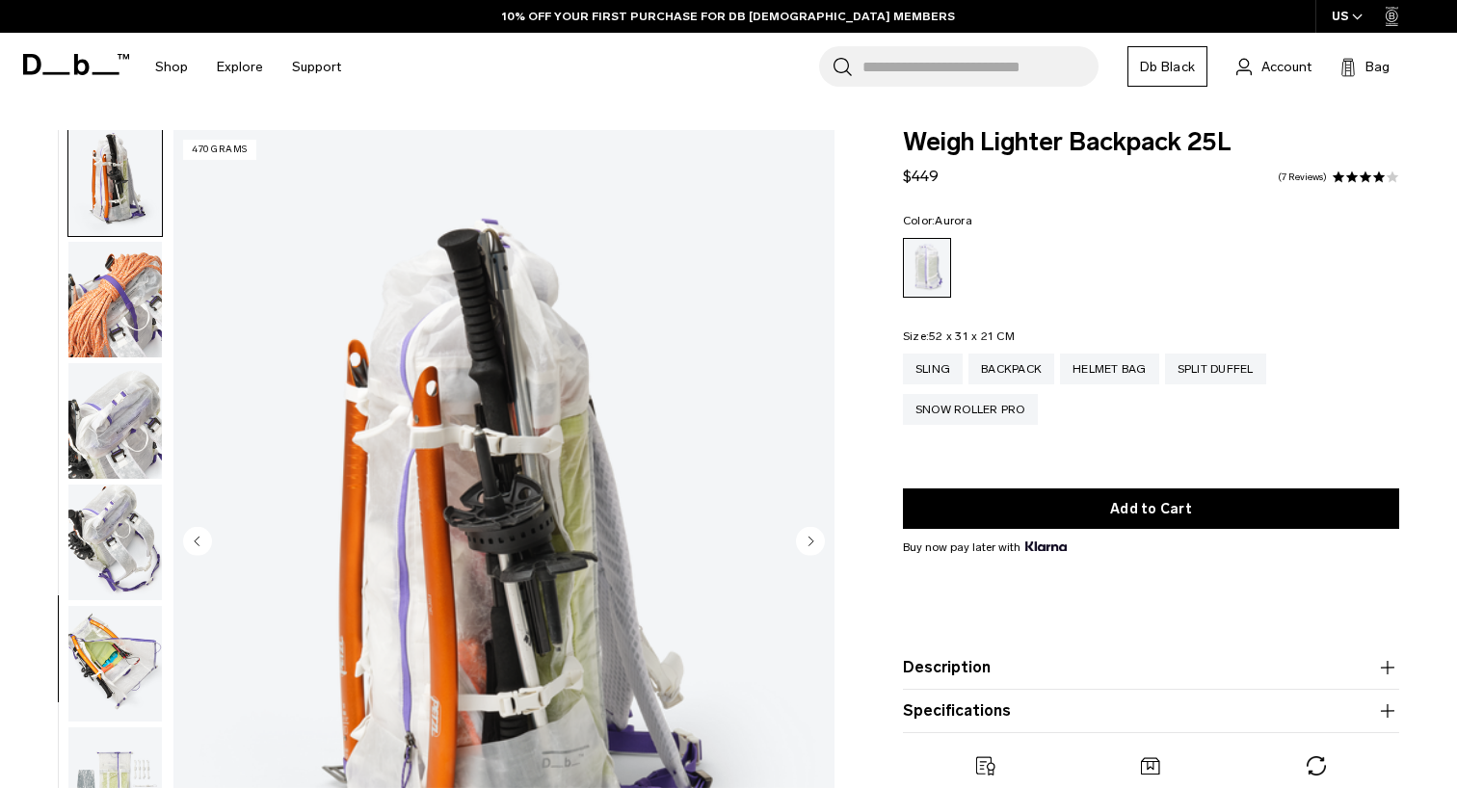
click at [119, 345] on img "button" at bounding box center [114, 300] width 93 height 116
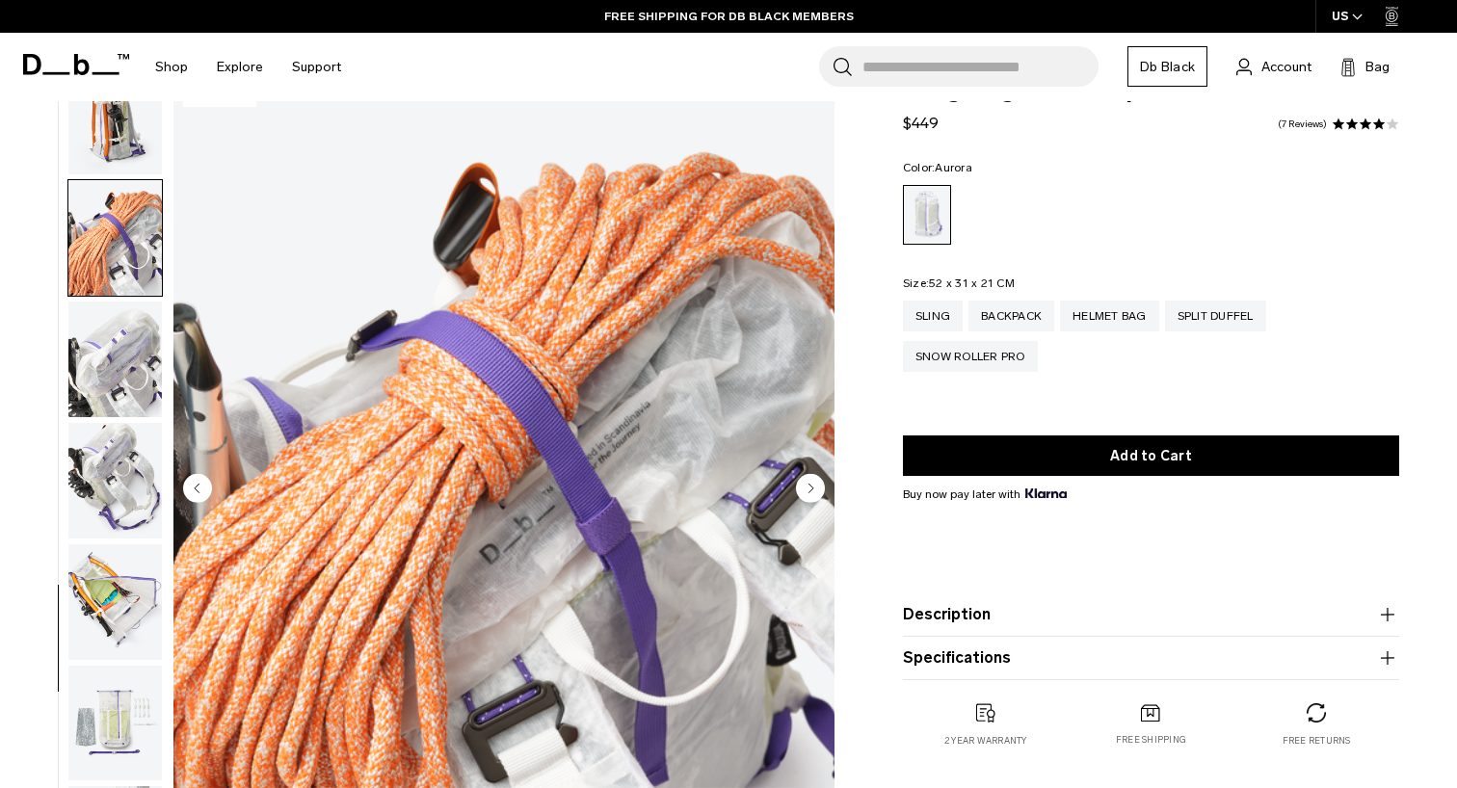
scroll to position [63, 0]
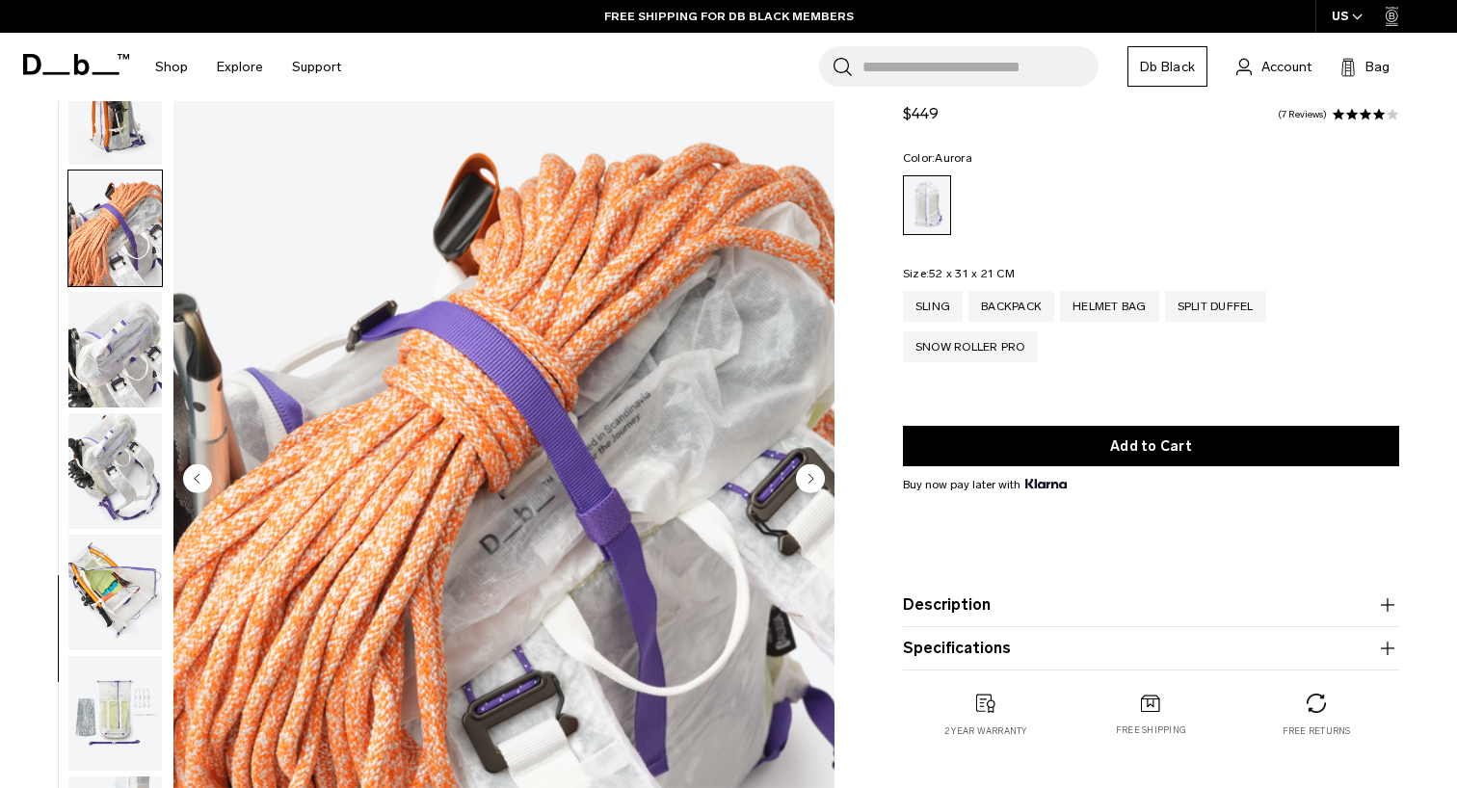
click at [119, 345] on img "button" at bounding box center [114, 350] width 93 height 116
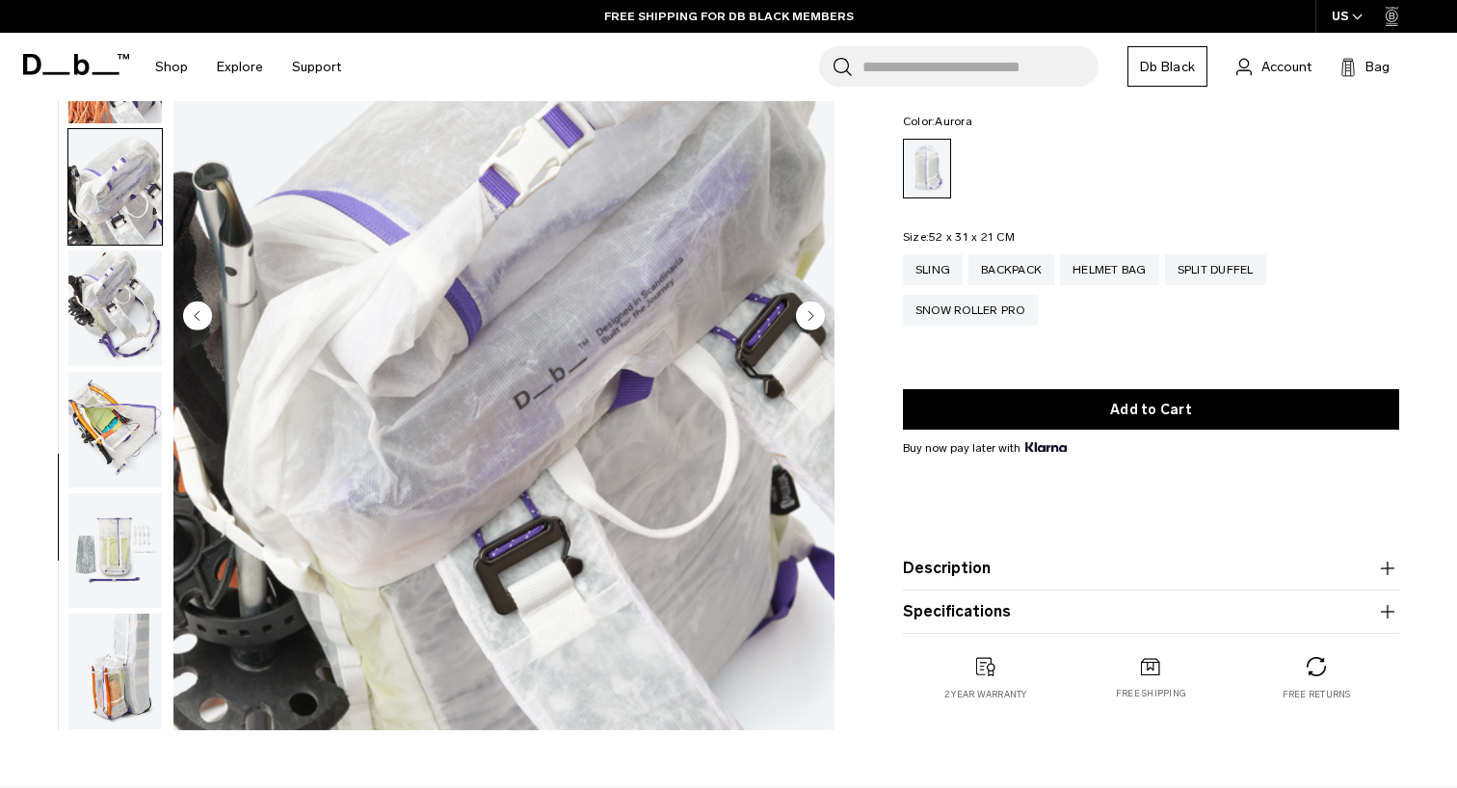
scroll to position [275, 0]
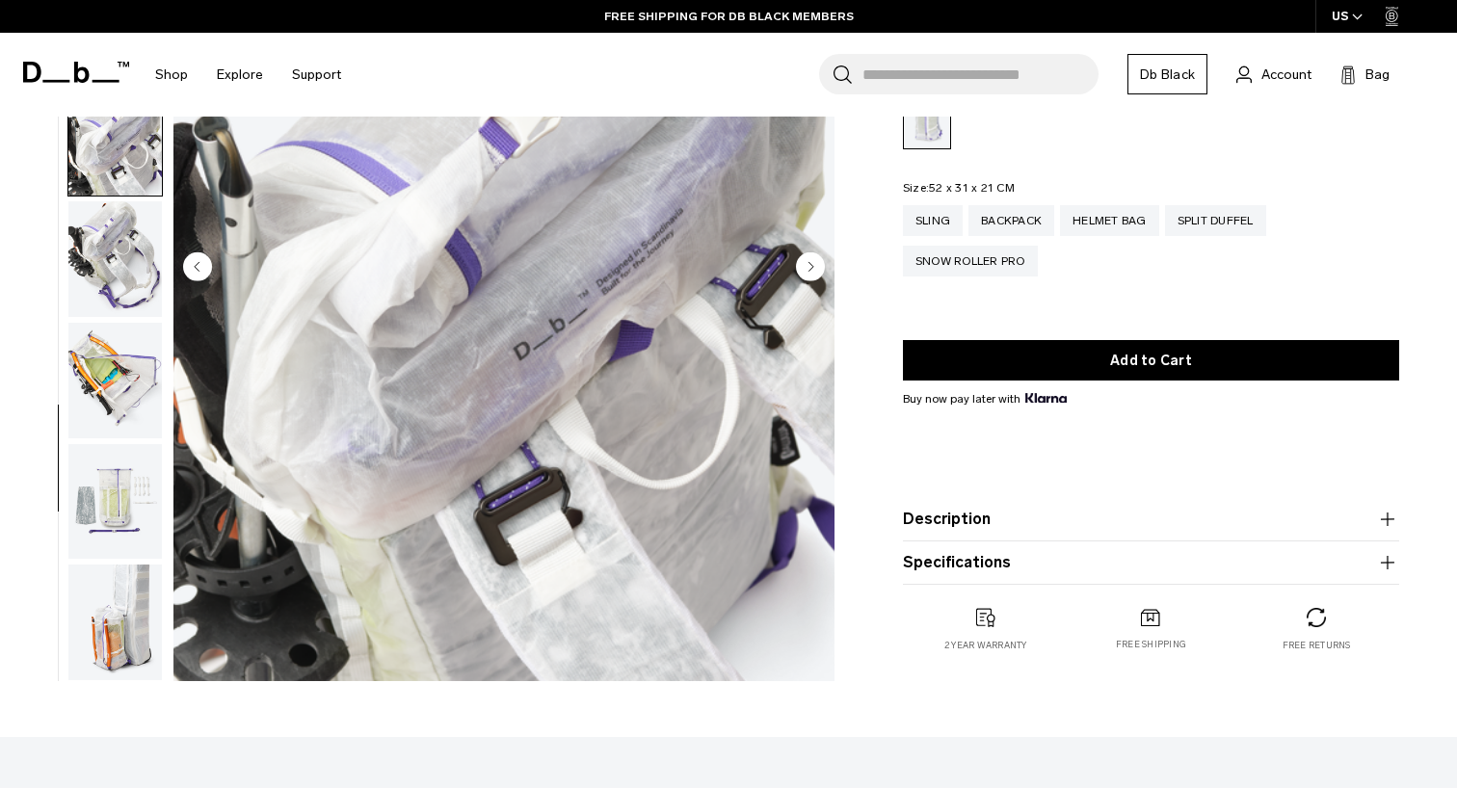
click at [119, 345] on img "button" at bounding box center [114, 381] width 93 height 116
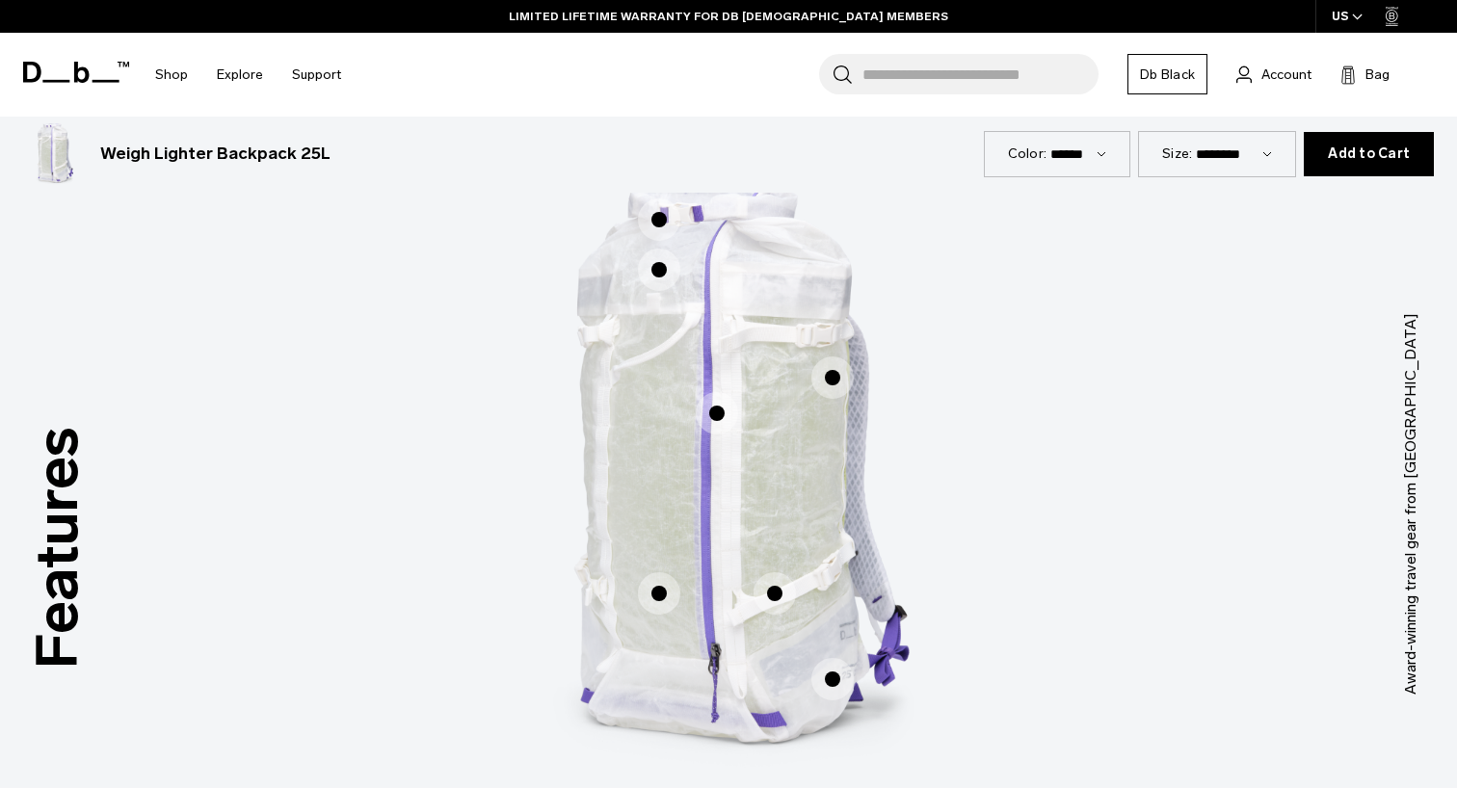
scroll to position [0, 0]
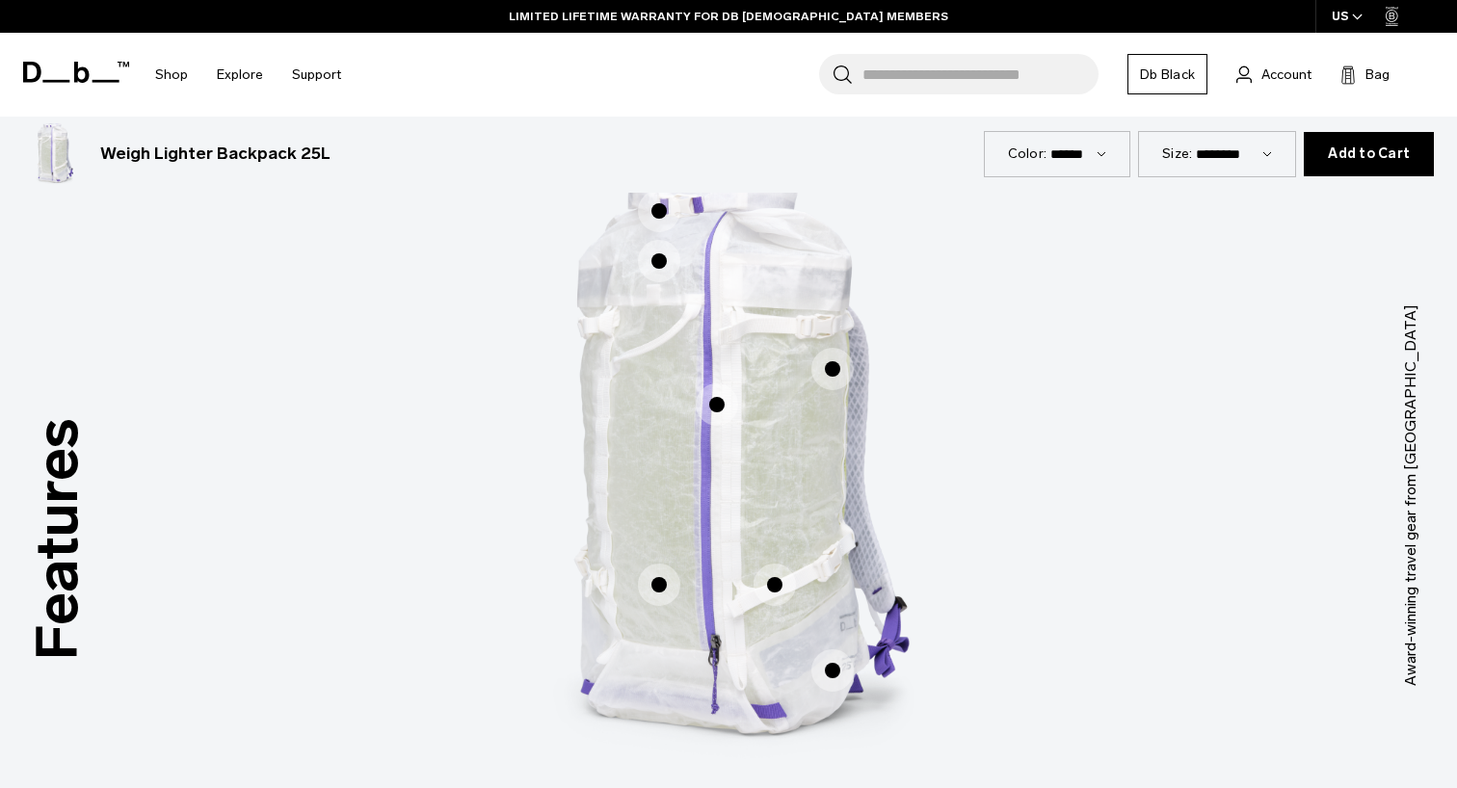
click at [725, 412] on span "1 / 3" at bounding box center [717, 404] width 42 height 42
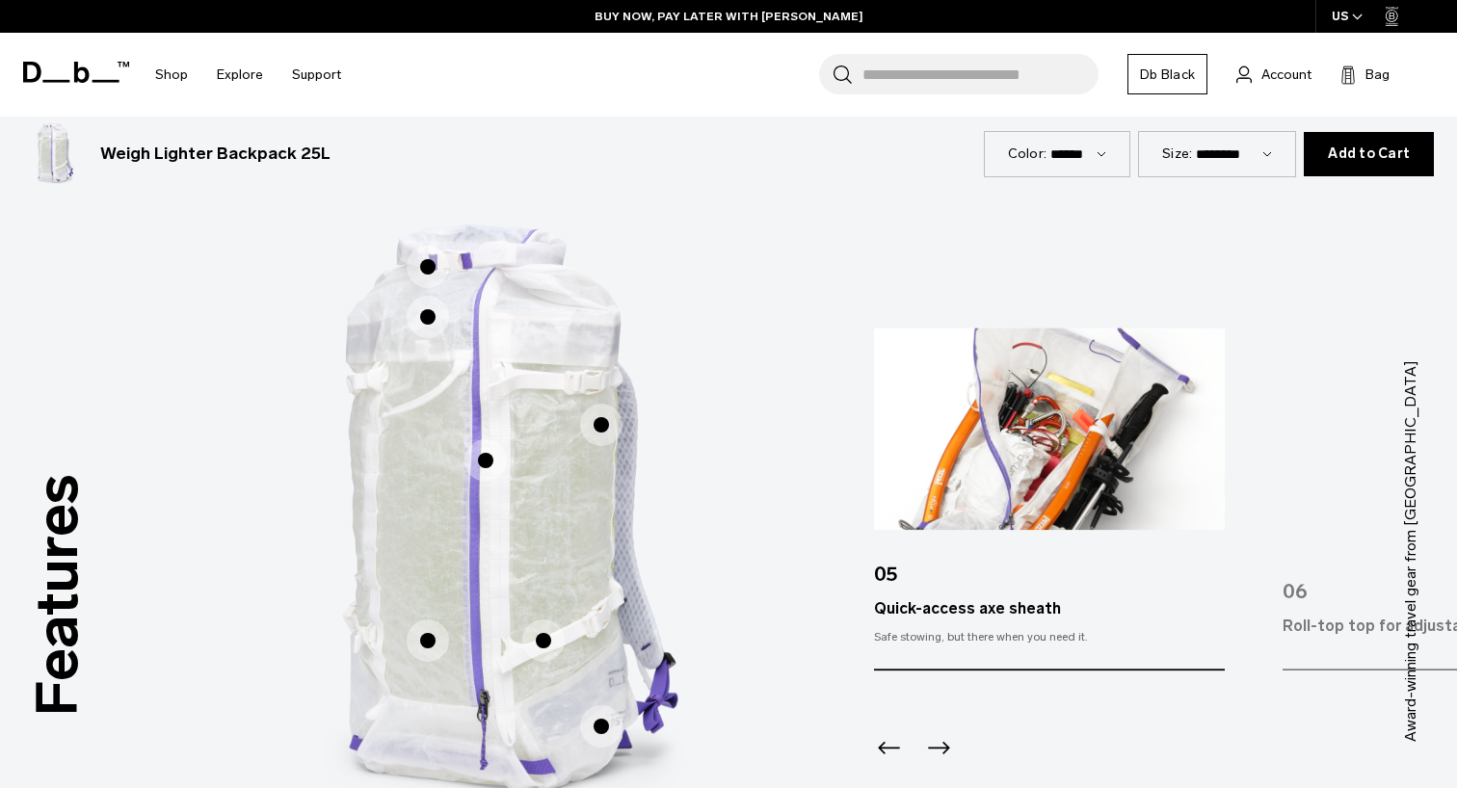
click at [610, 426] on span "1 / 3" at bounding box center [601, 425] width 42 height 42
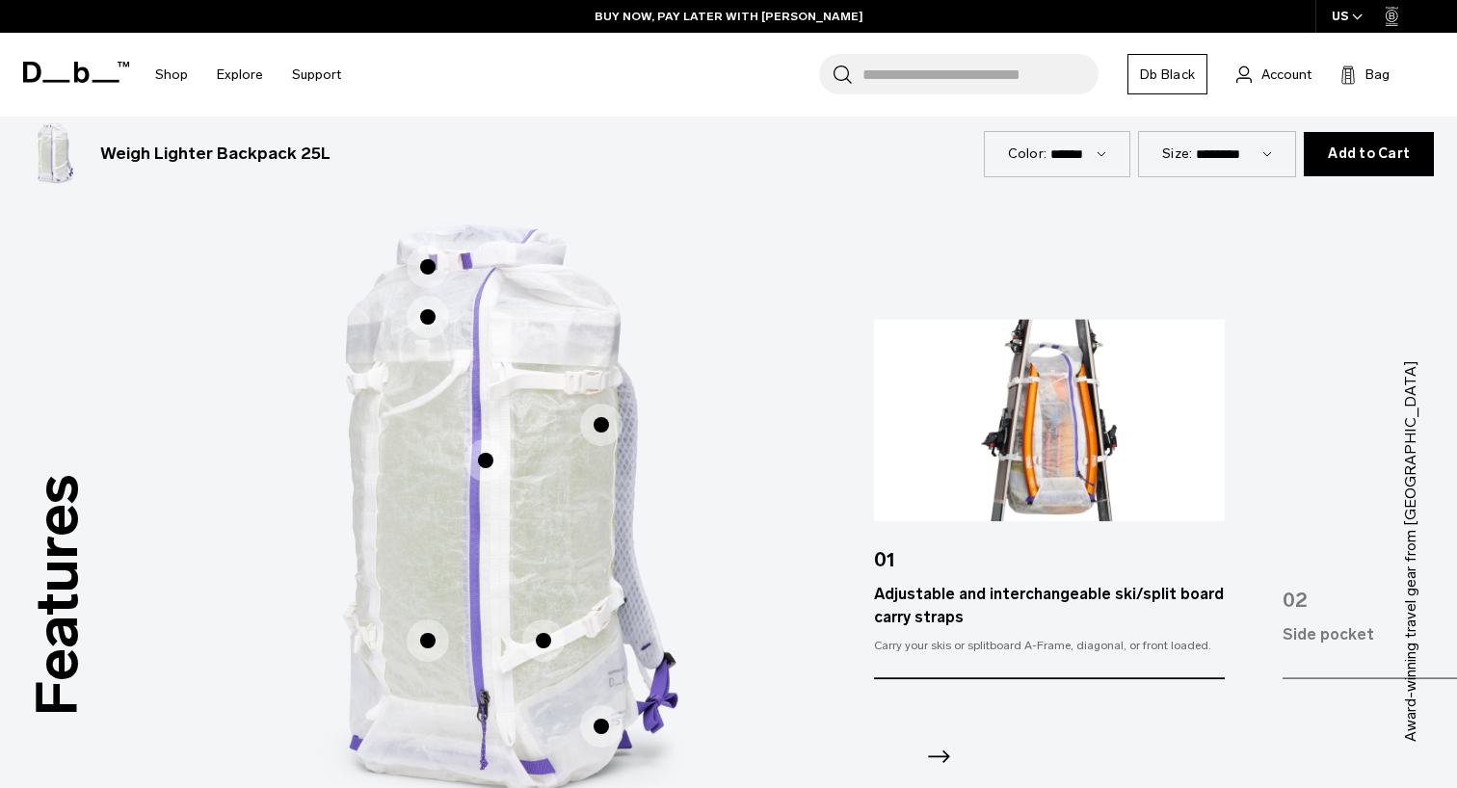
click at [433, 274] on span "1 / 3" at bounding box center [428, 267] width 42 height 42
